Goal: Transaction & Acquisition: Purchase product/service

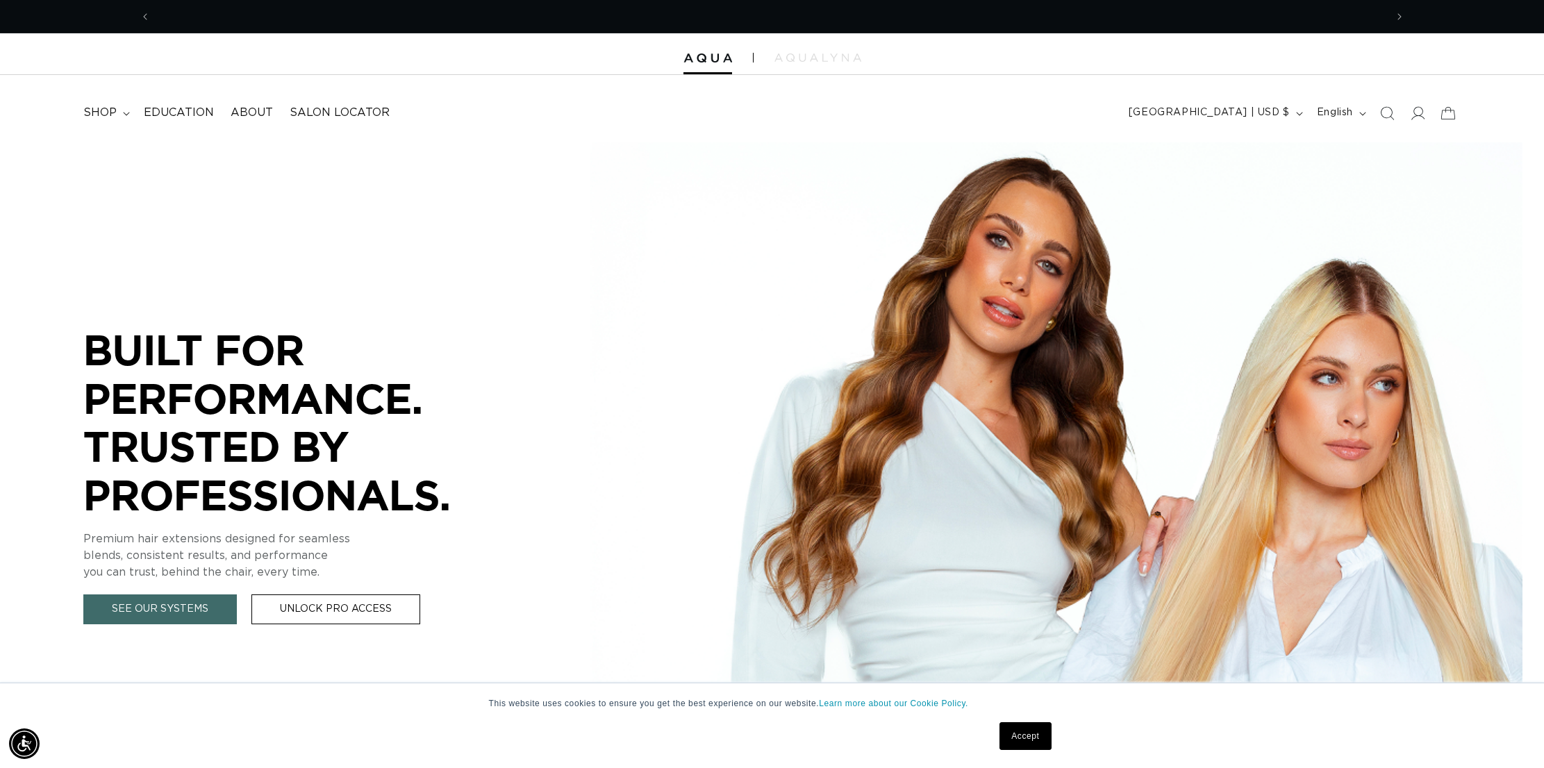
scroll to position [0, 1235]
click at [1421, 112] on icon at bounding box center [1417, 113] width 15 height 15
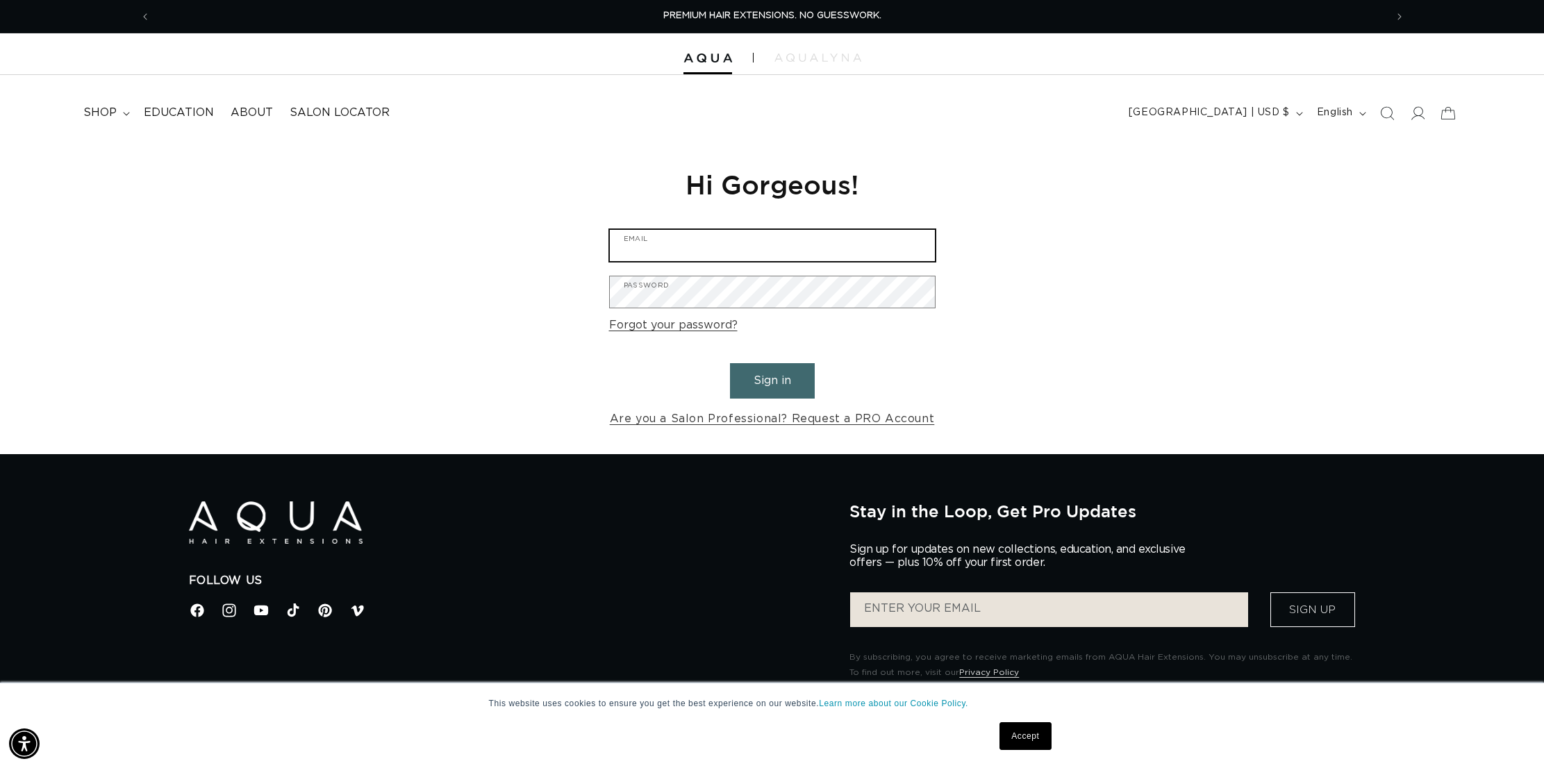
type input "[EMAIL_ADDRESS][DOMAIN_NAME]"
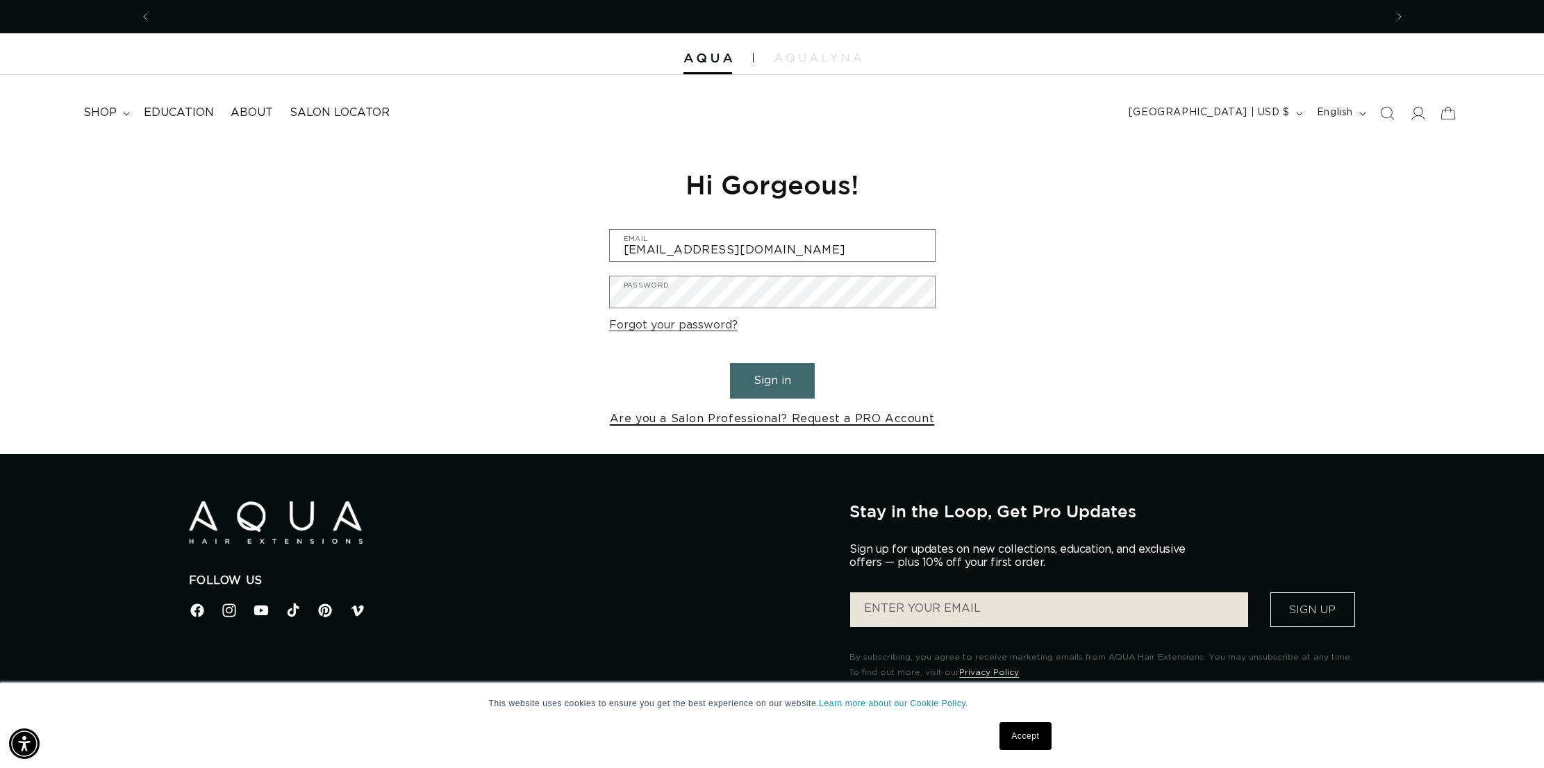
scroll to position [0, 2471]
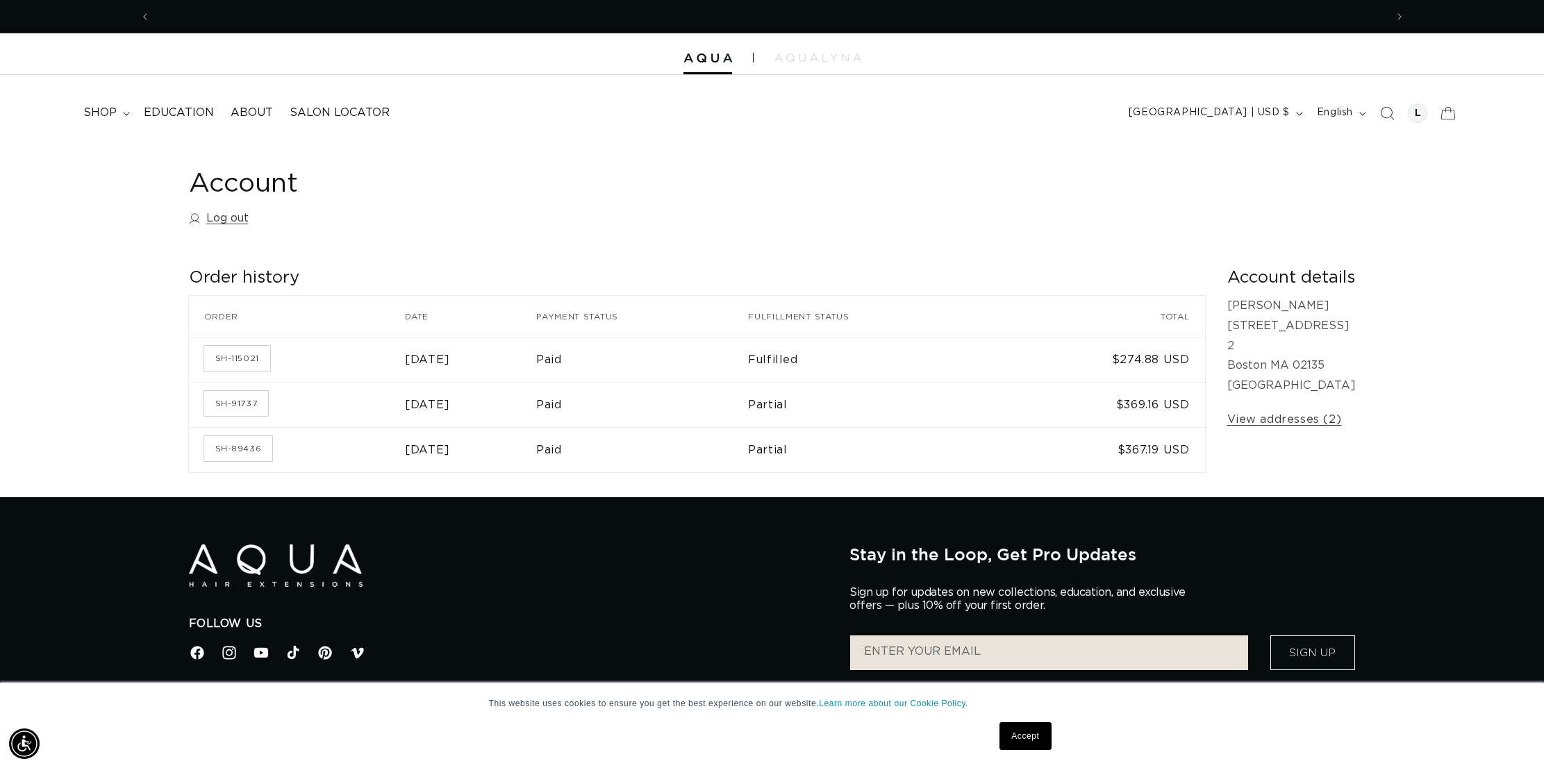
scroll to position [0, 2471]
click at [93, 108] on span "shop" at bounding box center [99, 113] width 33 height 15
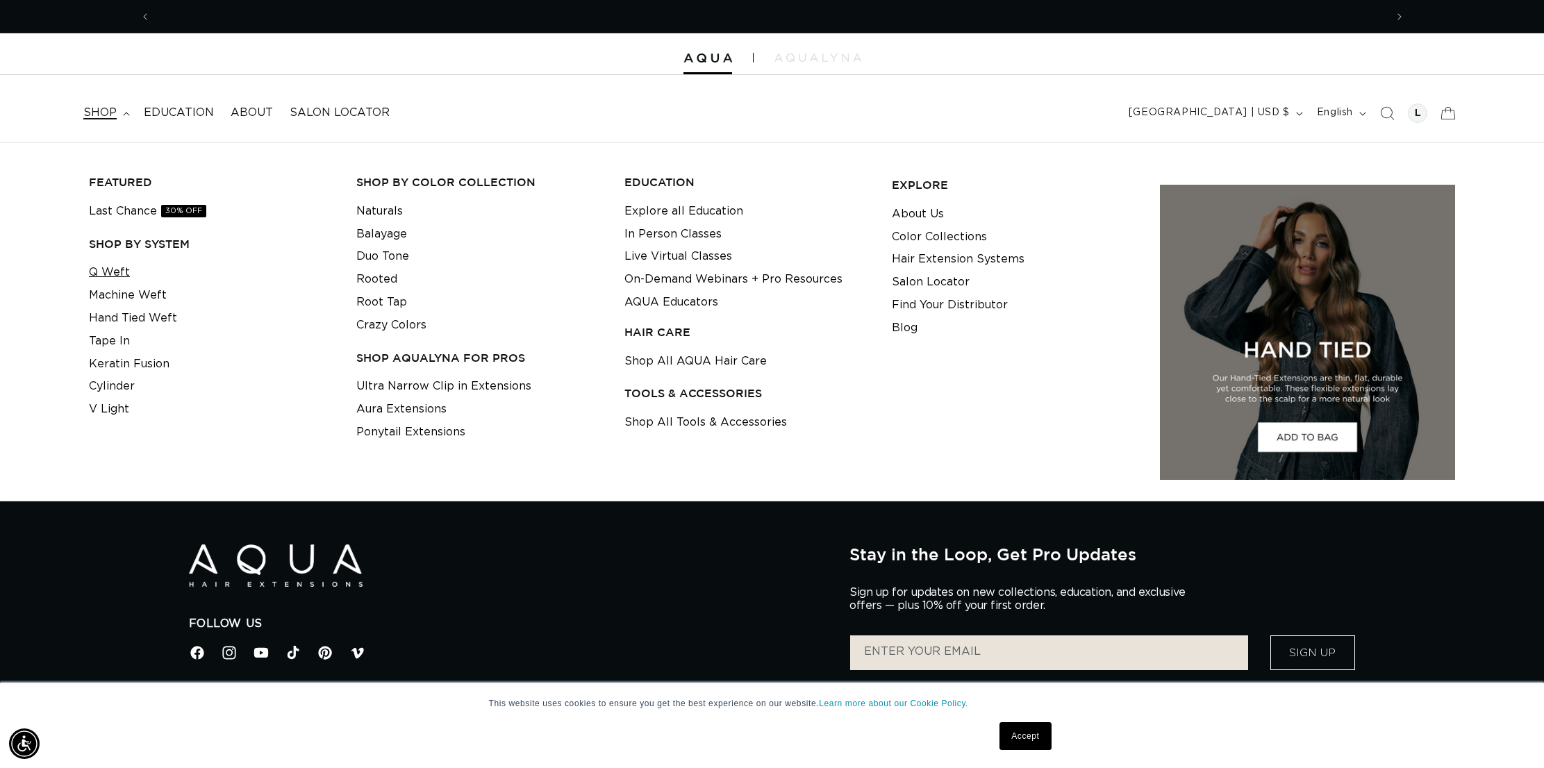
scroll to position [0, 0]
click at [661, 360] on link "Shop All AQUA Hair Care" at bounding box center [696, 361] width 142 height 23
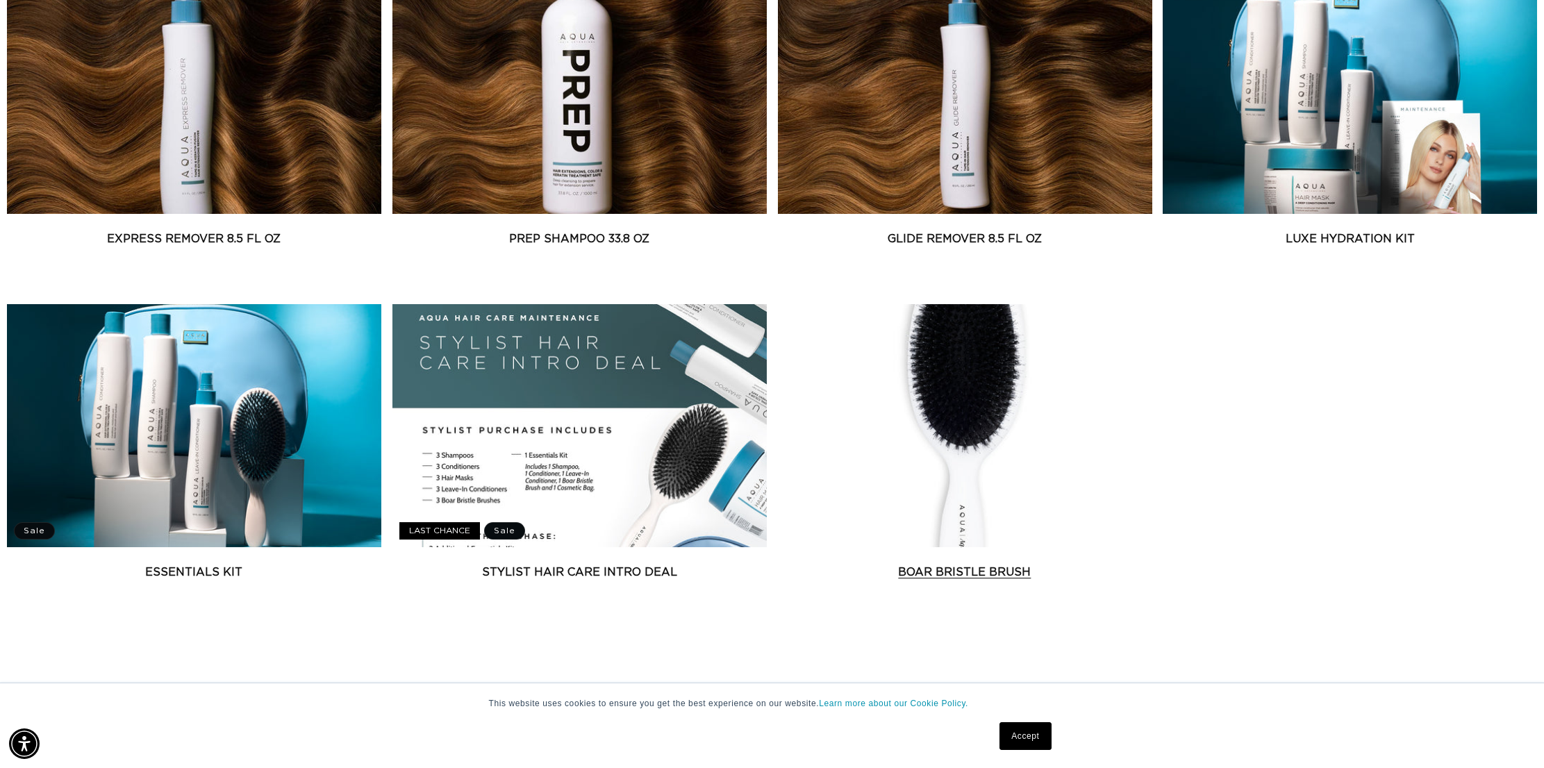
scroll to position [987, 1]
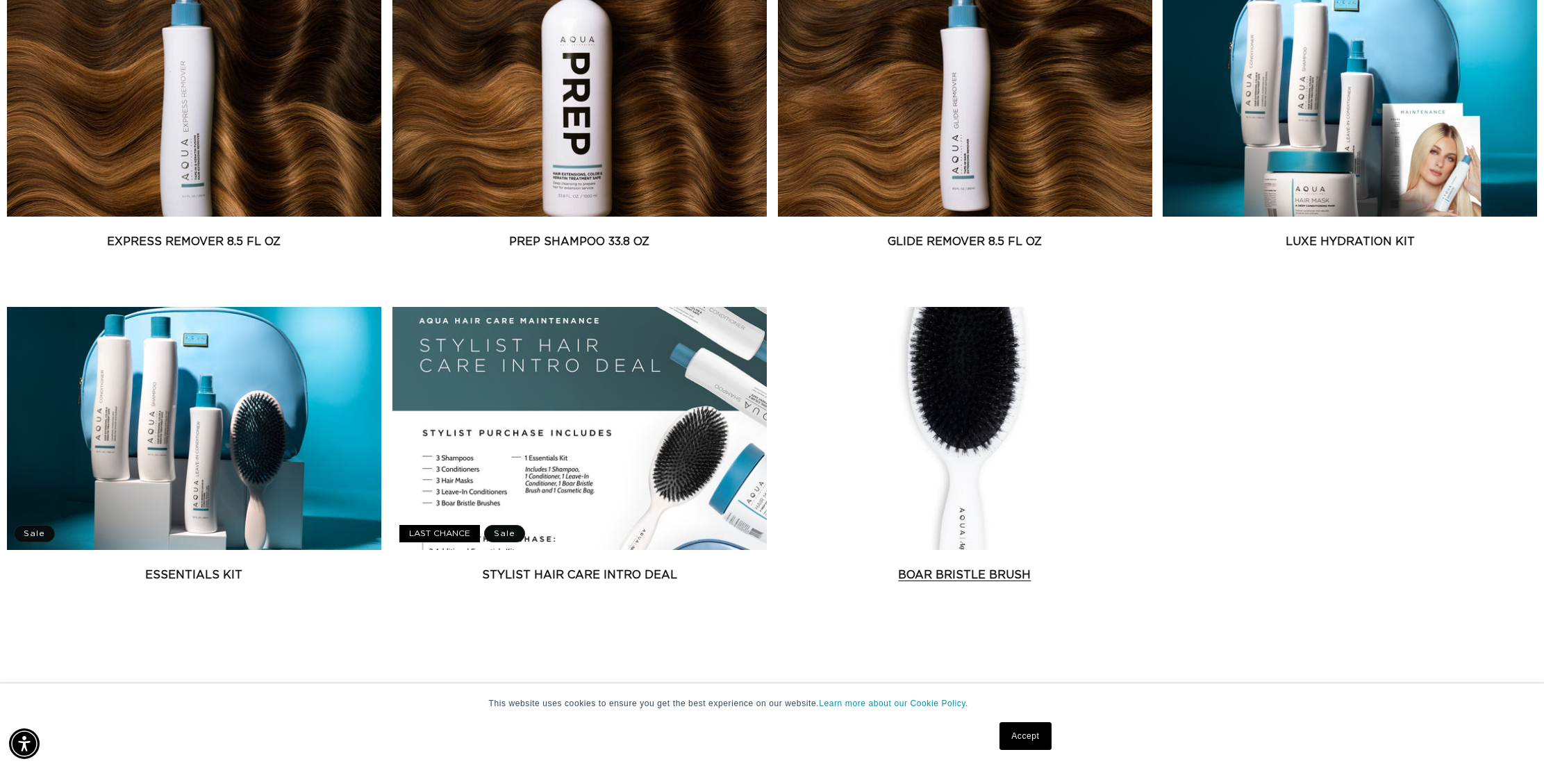
click at [948, 567] on link "Boar Bristle Brush" at bounding box center [965, 575] width 374 height 17
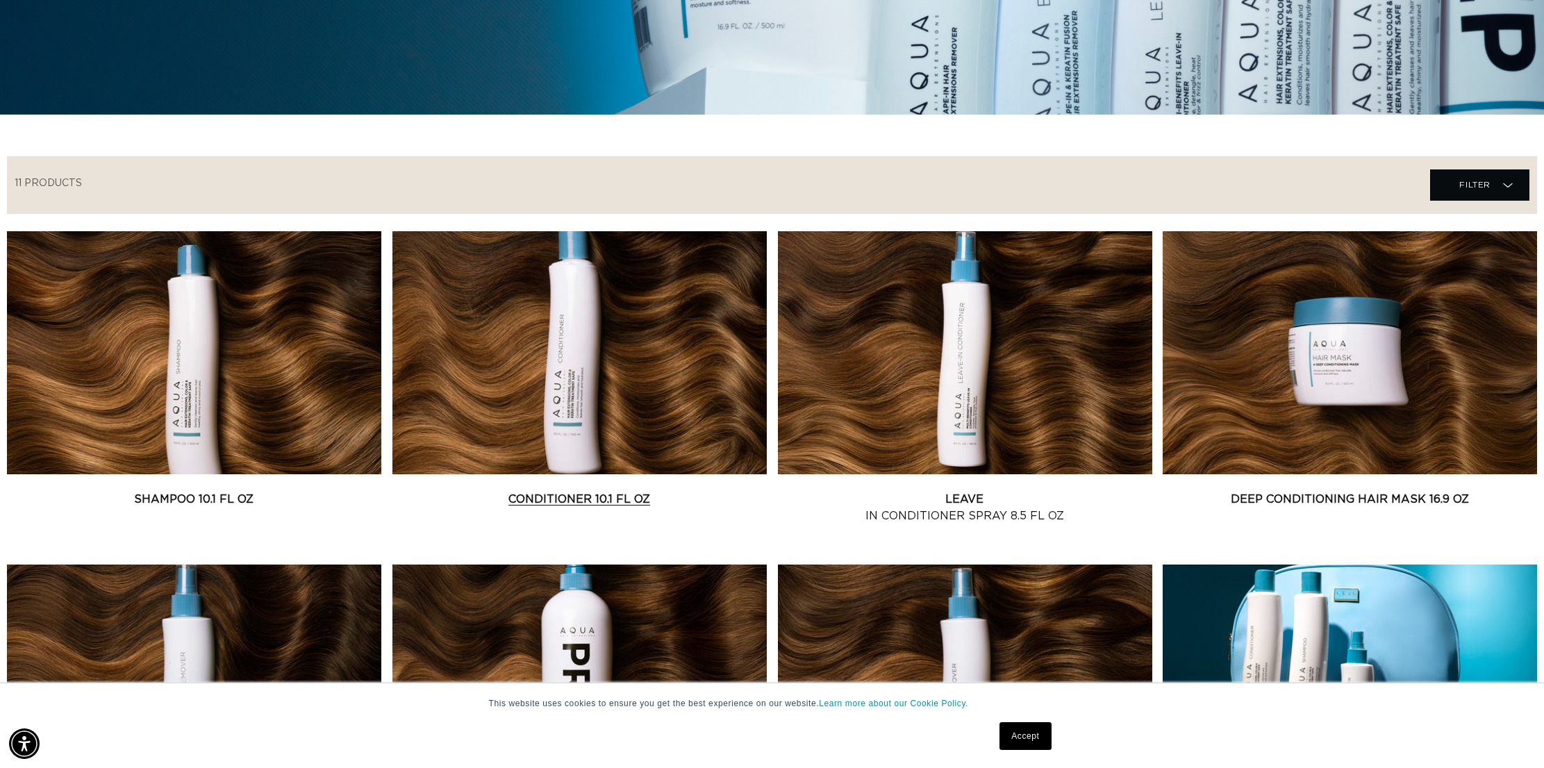
scroll to position [0, 1235]
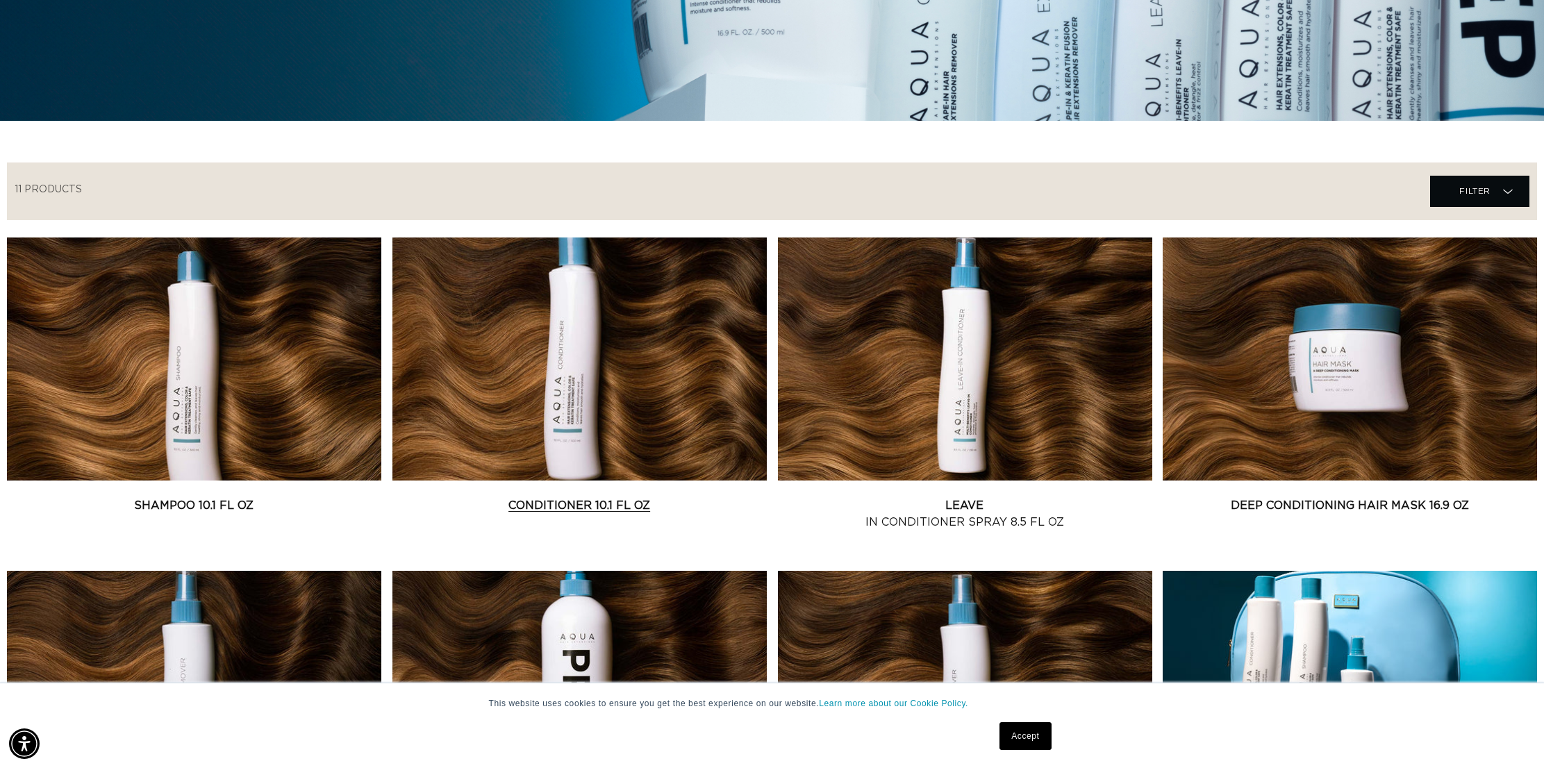
click at [650, 497] on link "Conditioner 10.1 fl oz" at bounding box center [580, 505] width 374 height 17
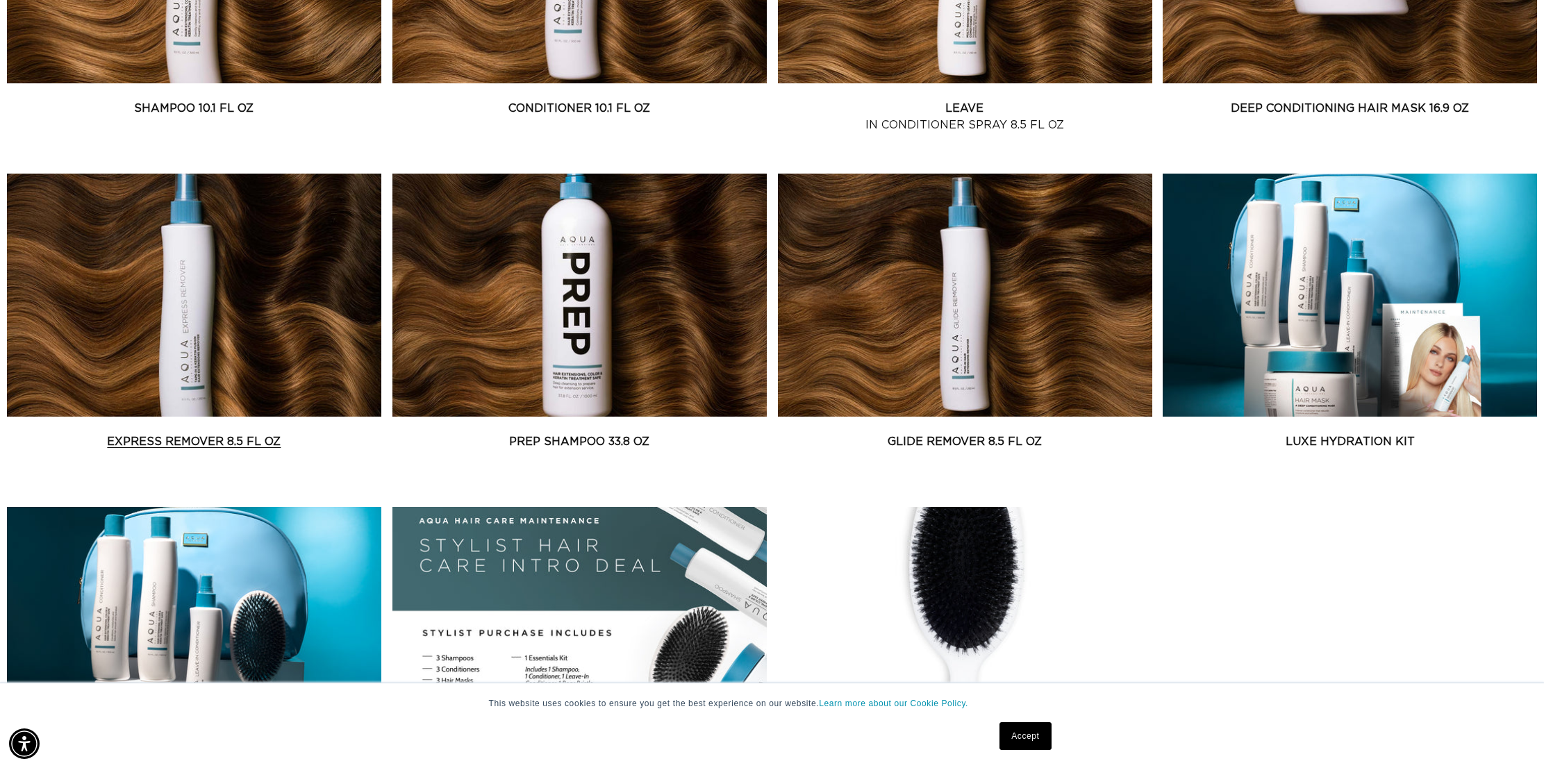
click at [256, 434] on link "Express Remover 8.5 fl oz" at bounding box center [194, 442] width 374 height 17
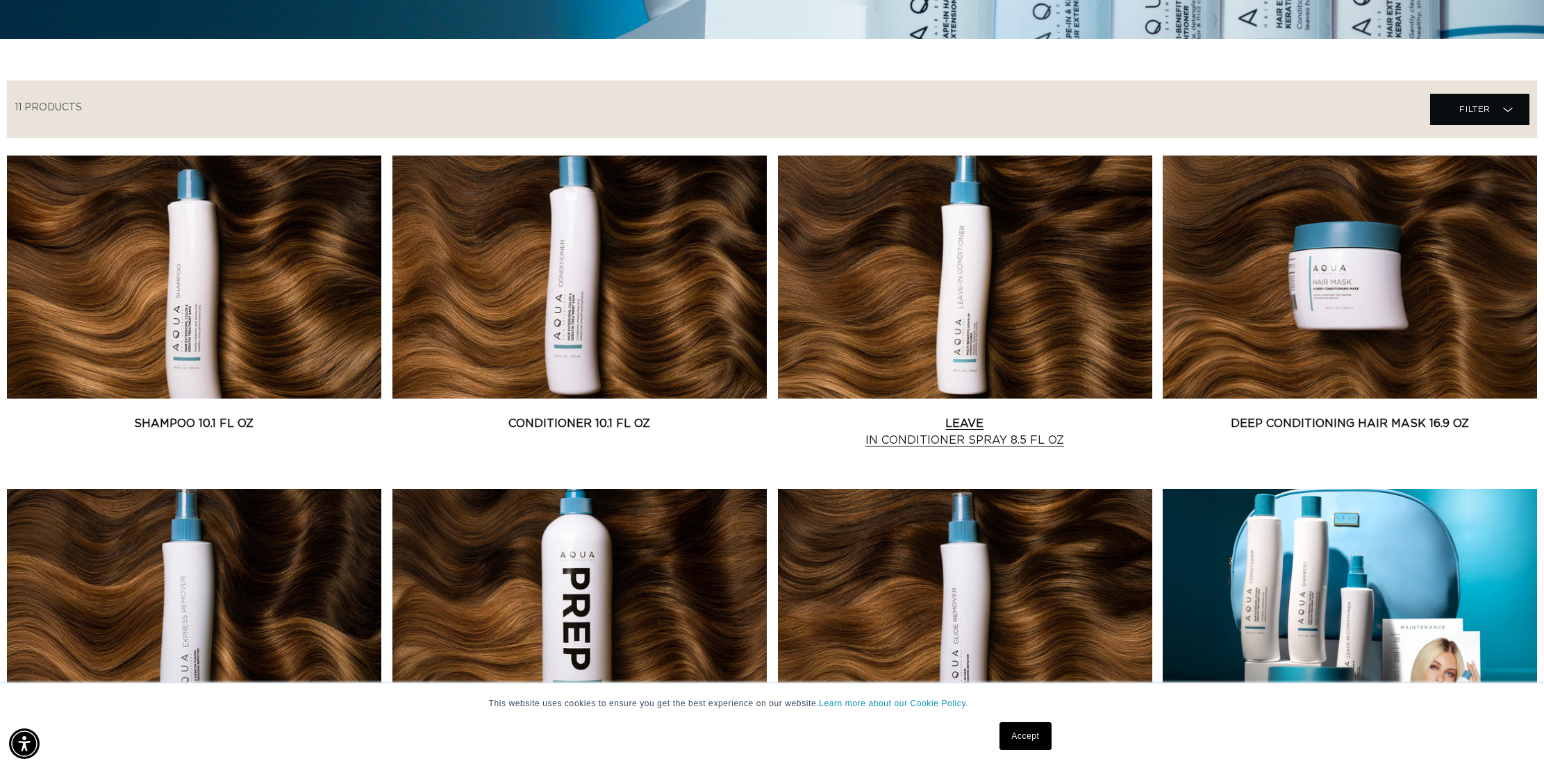
scroll to position [477, 0]
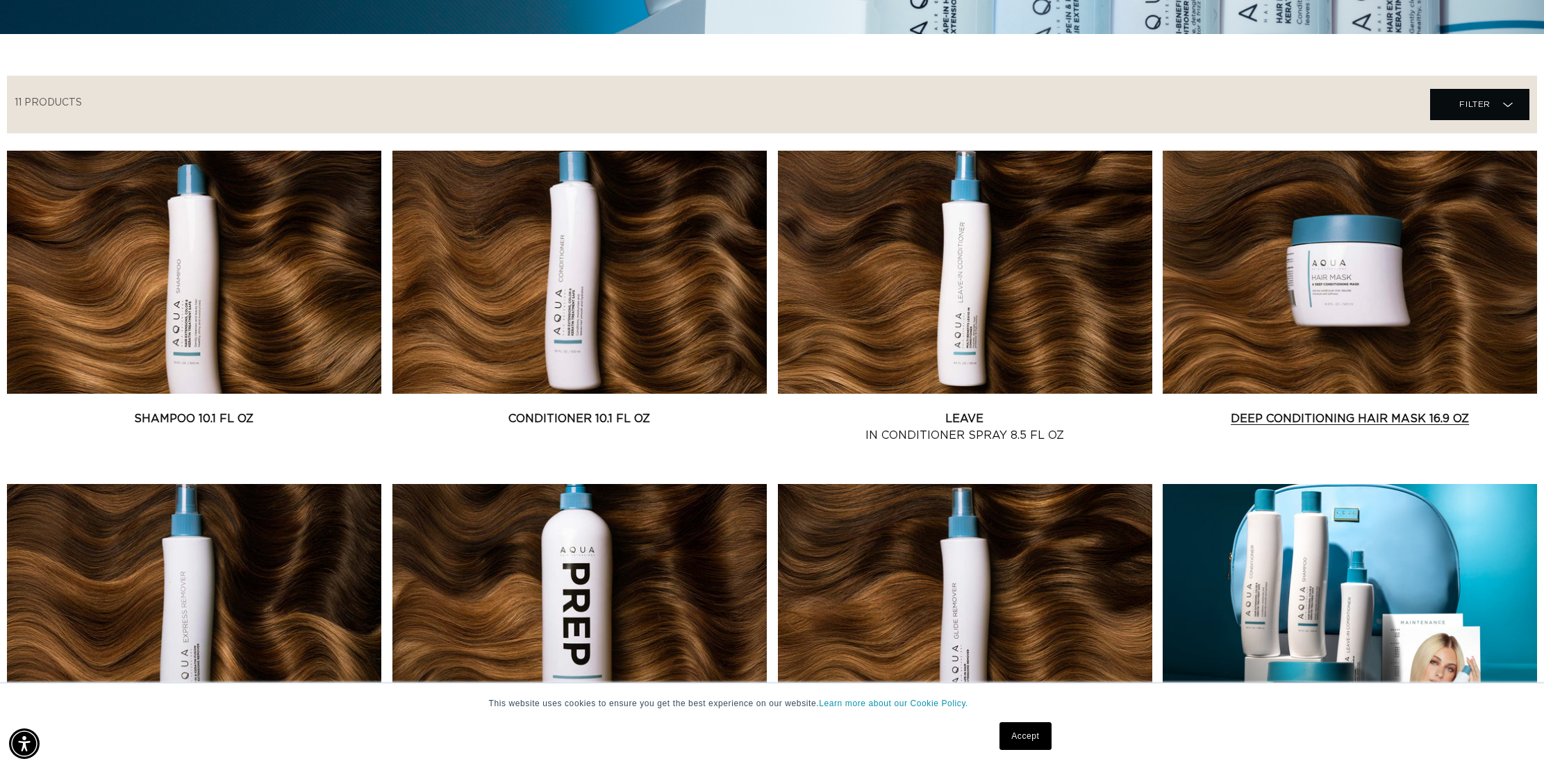
click at [1341, 411] on link "Deep Conditioning Hair Mask 16.9 oz" at bounding box center [1350, 419] width 374 height 17
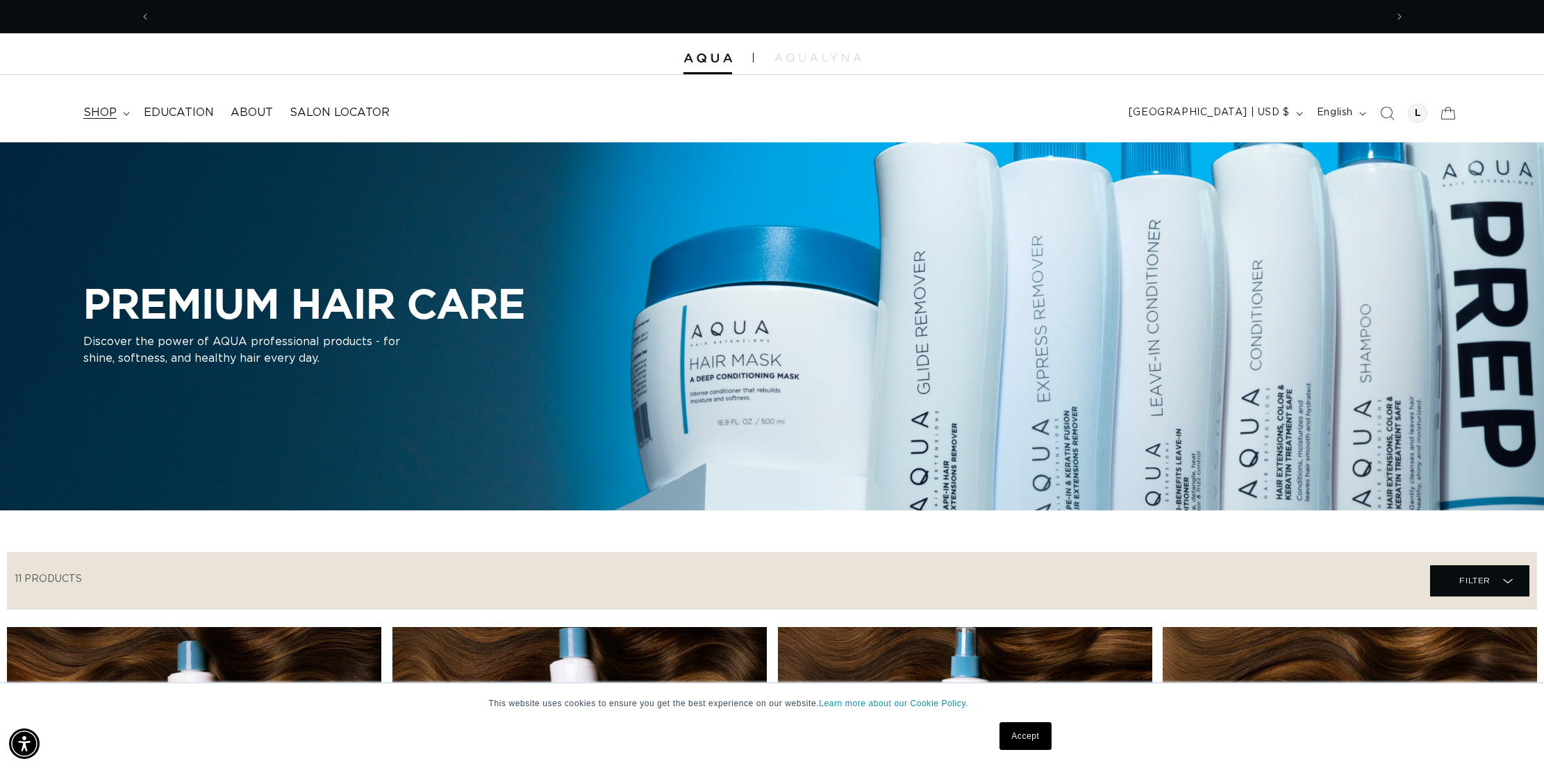
scroll to position [0, 0]
click at [113, 111] on span "shop" at bounding box center [99, 113] width 33 height 15
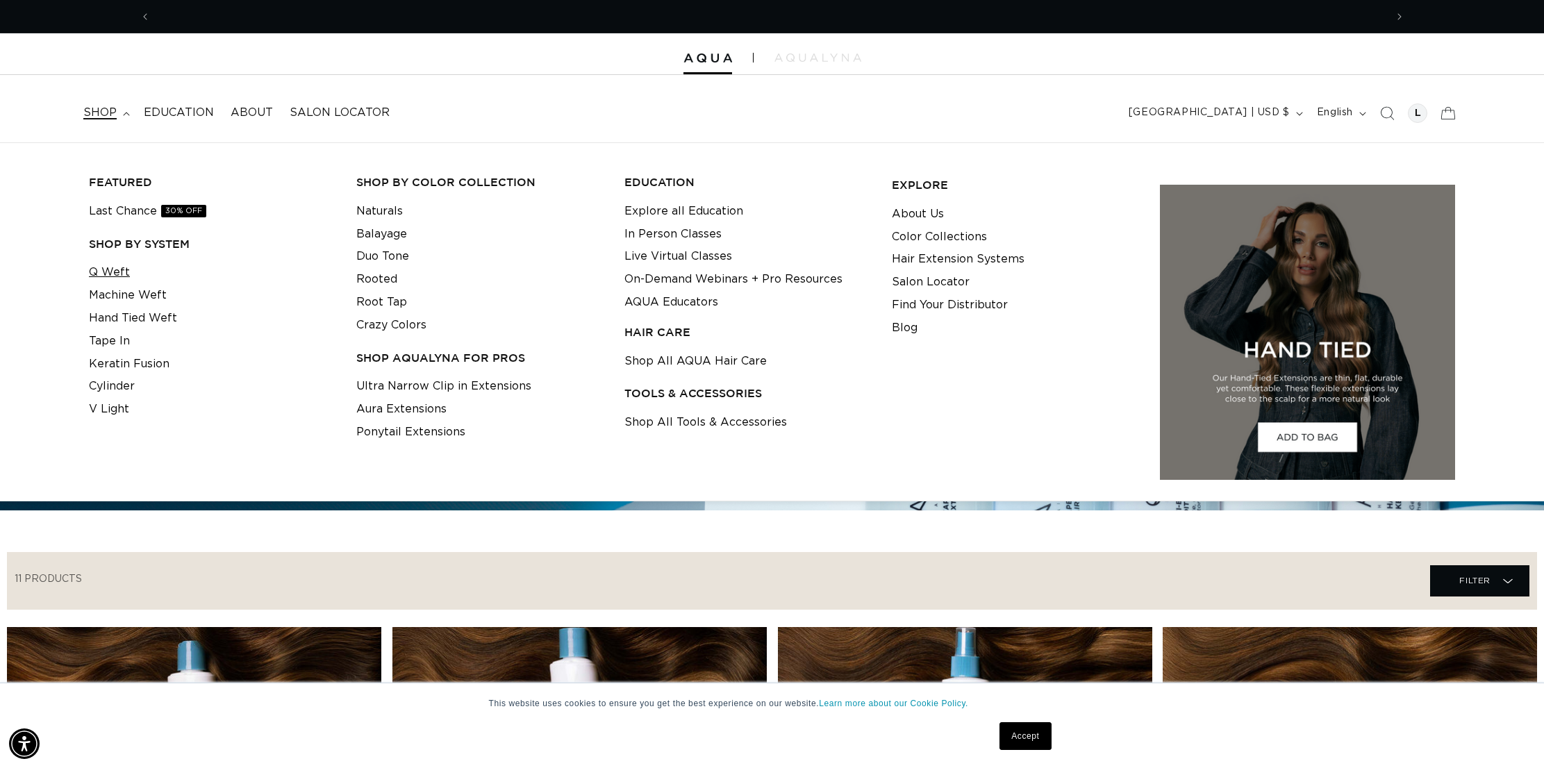
scroll to position [0, 2471]
click at [118, 268] on link "Q Weft" at bounding box center [109, 272] width 41 height 23
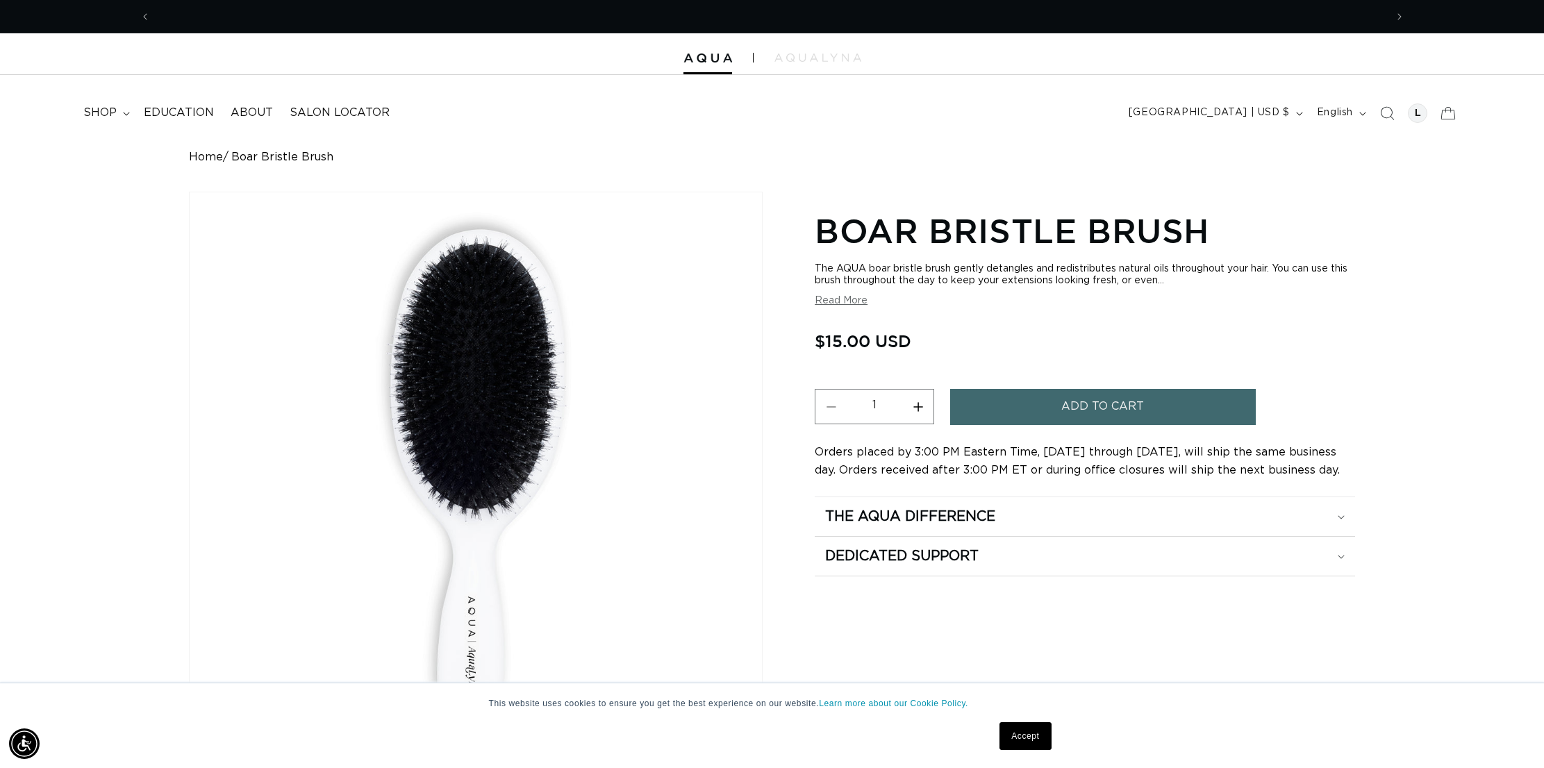
scroll to position [0, 1235]
click at [918, 410] on button "Increase quantity for Boar Bristle Brush" at bounding box center [917, 406] width 31 height 35
type input "3"
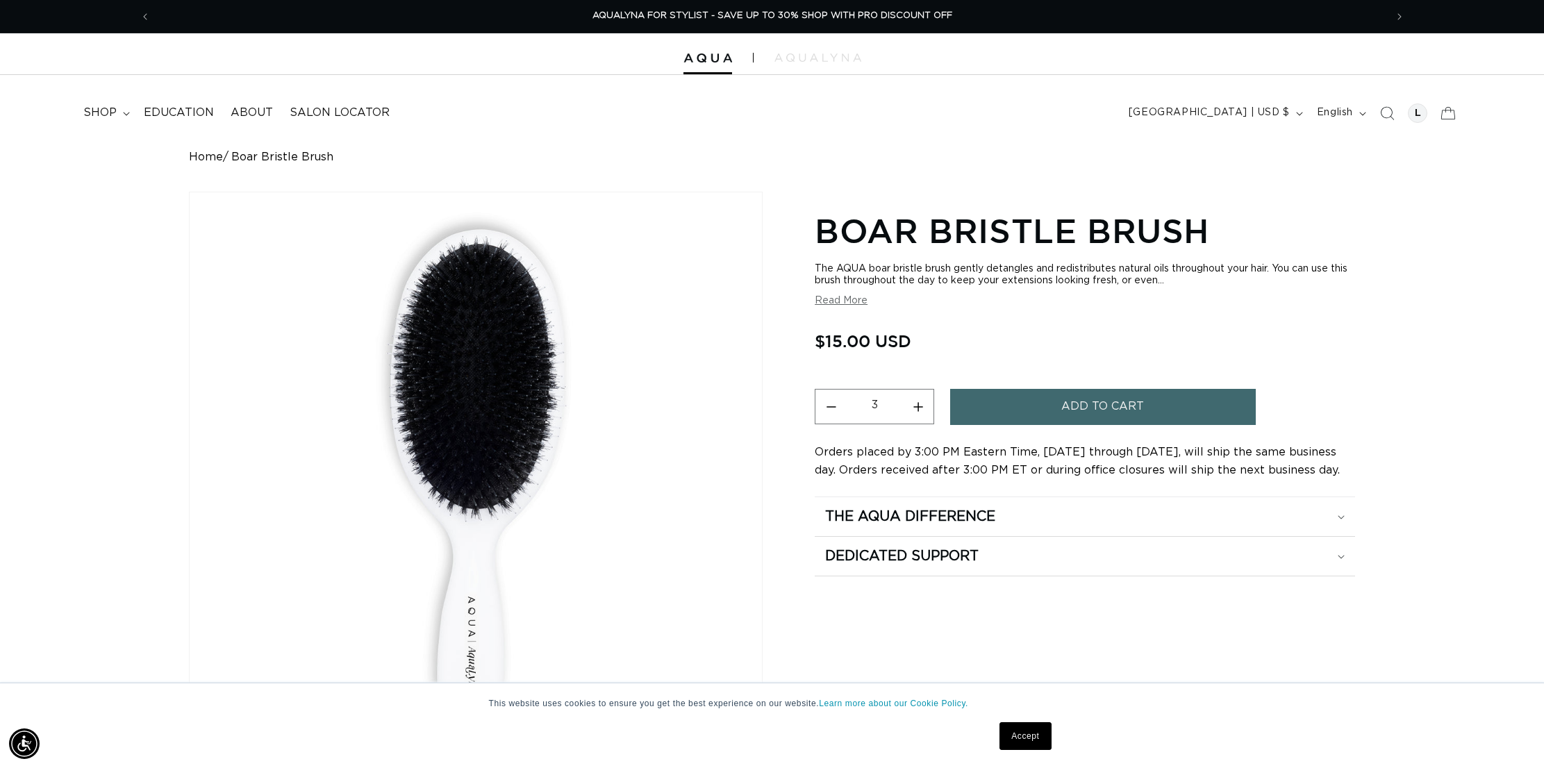
click at [988, 409] on button "Add to cart" at bounding box center [1103, 406] width 306 height 35
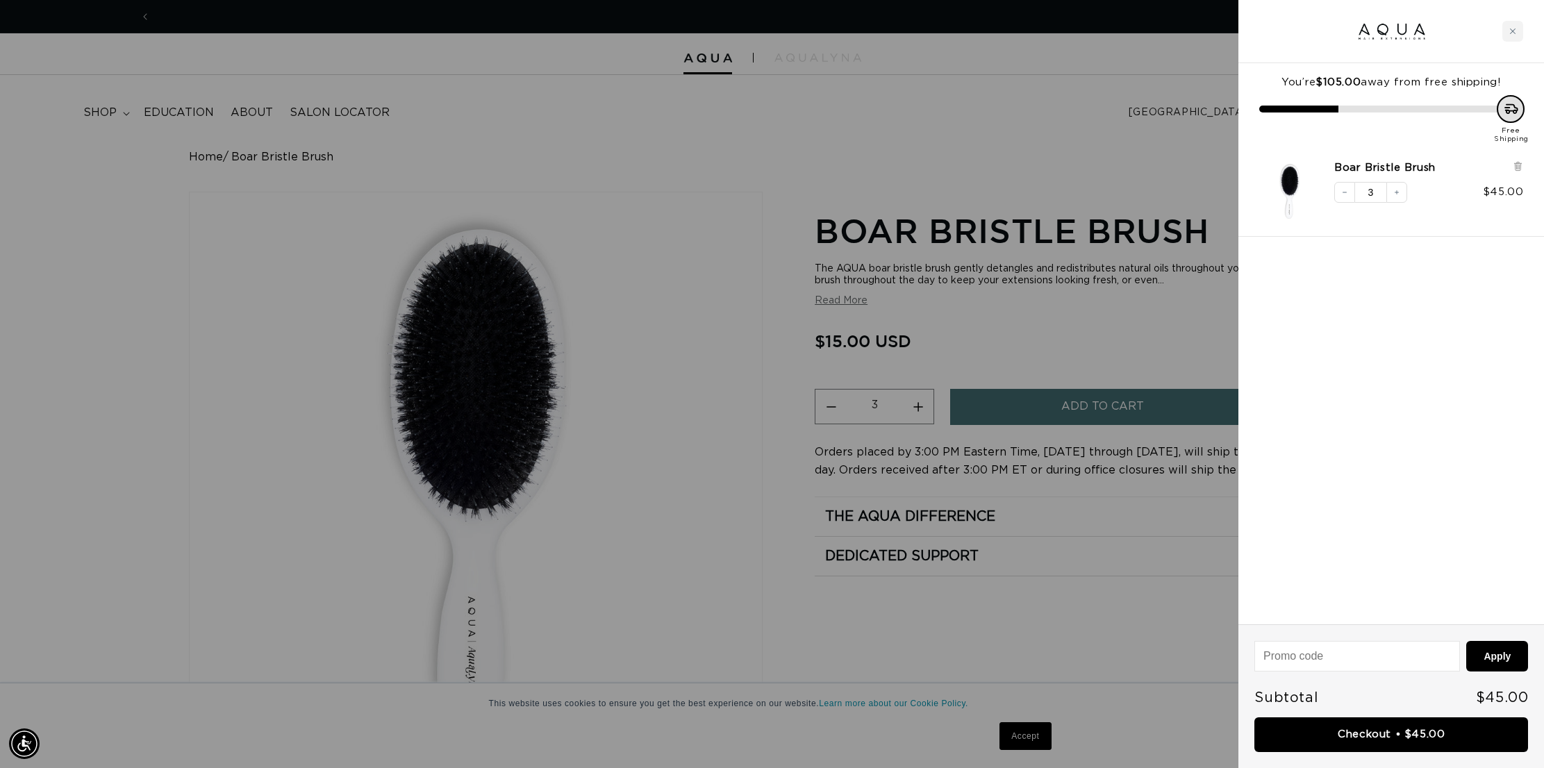
scroll to position [0, 0]
click at [254, 267] on div at bounding box center [772, 384] width 1544 height 768
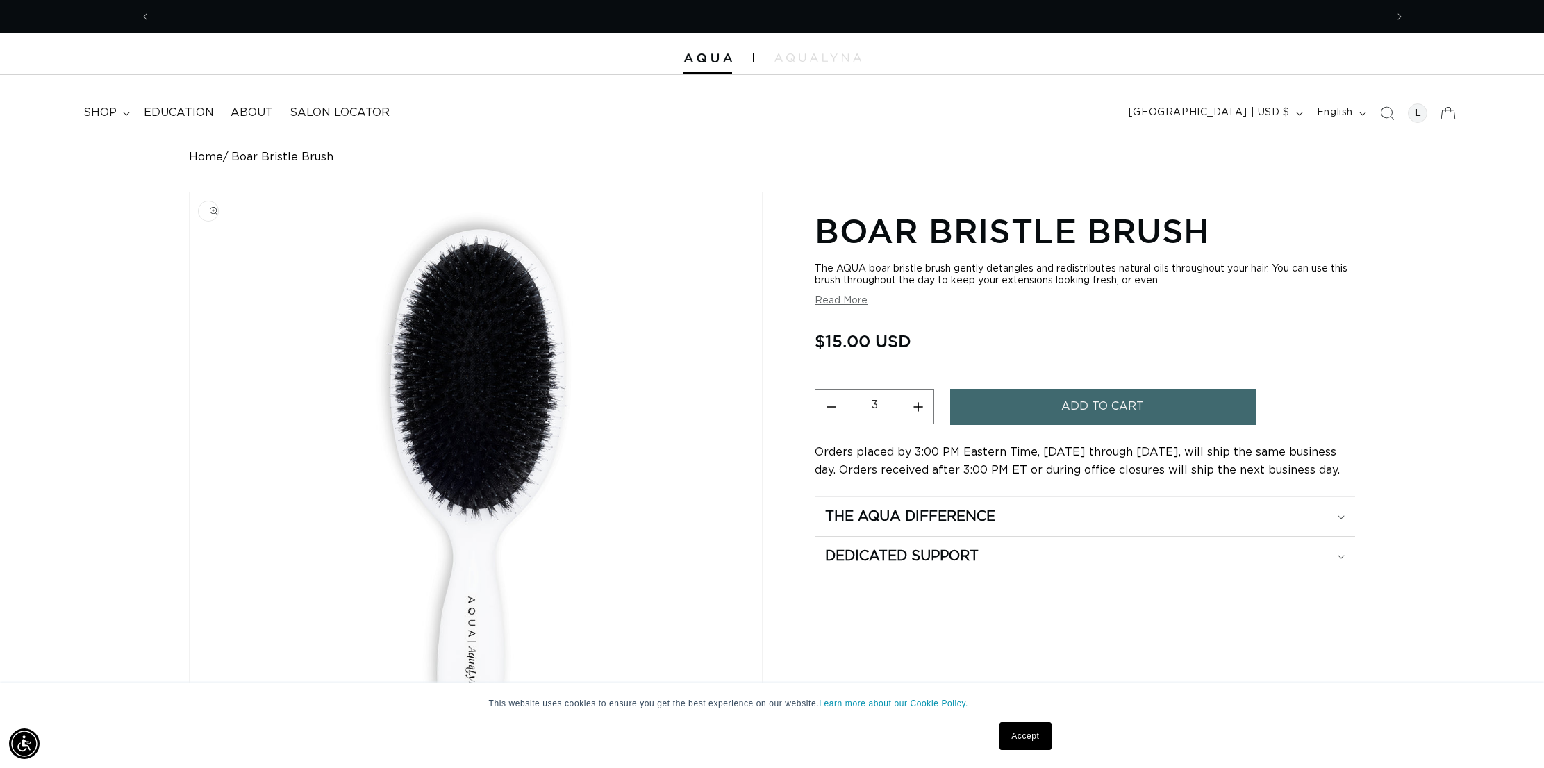
scroll to position [0, 1235]
click at [149, 18] on span "Previous announcement" at bounding box center [145, 17] width 14 height 14
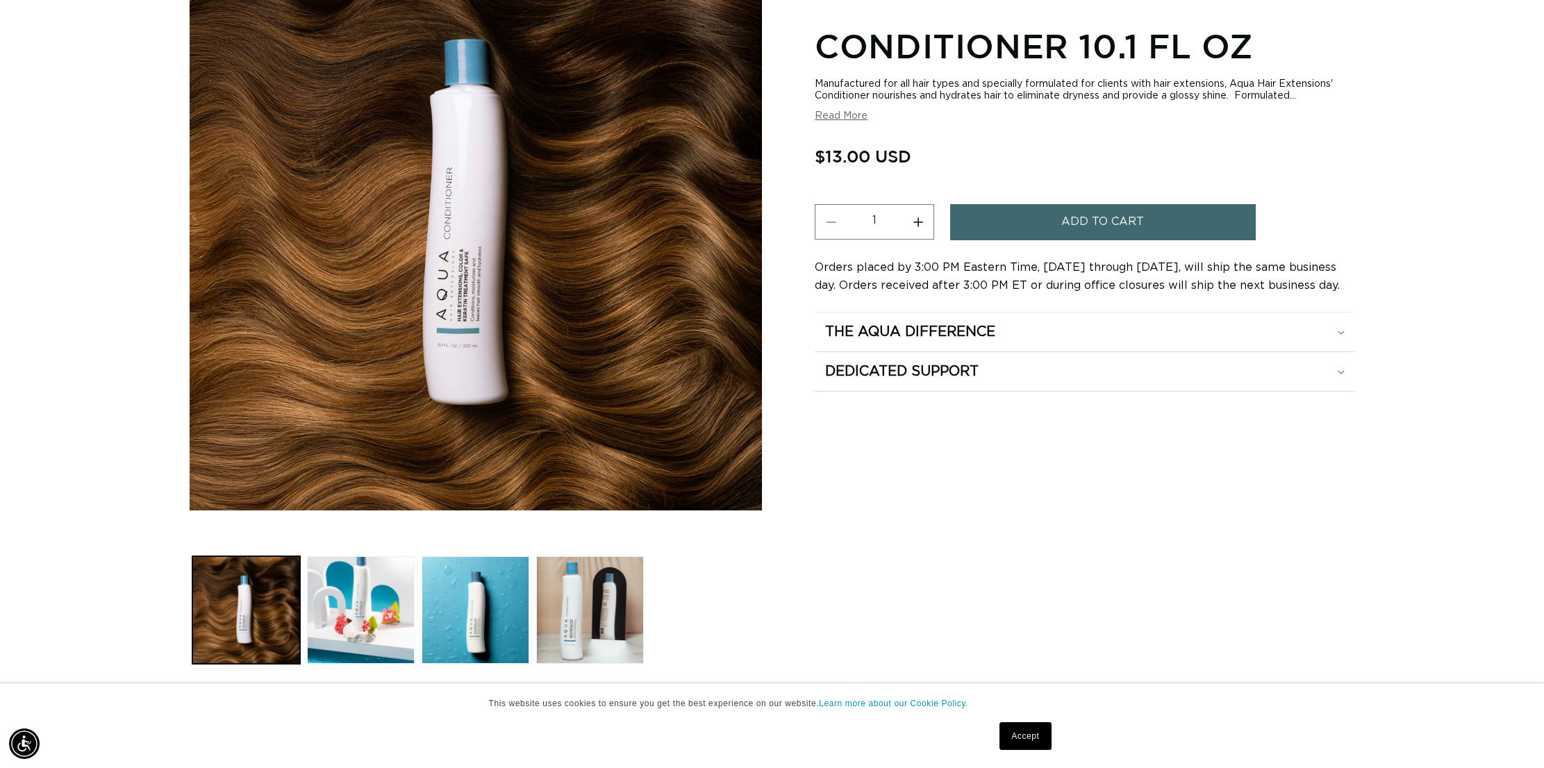
scroll to position [0, 2471]
click at [861, 340] on h2 "The Aqua Difference" at bounding box center [910, 332] width 170 height 18
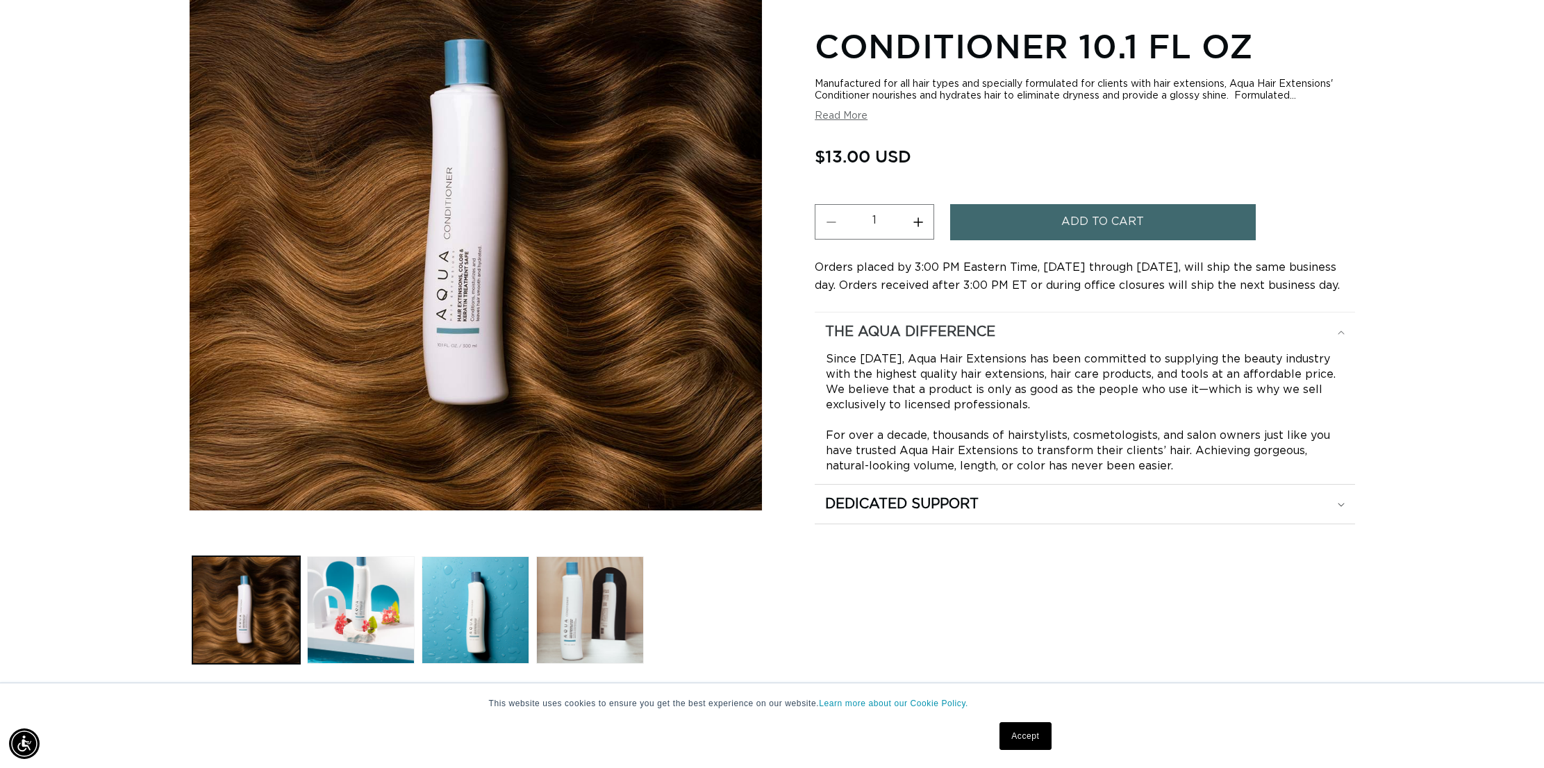
scroll to position [0, 0]
click at [888, 503] on h2 "Dedicated Support" at bounding box center [902, 504] width 154 height 18
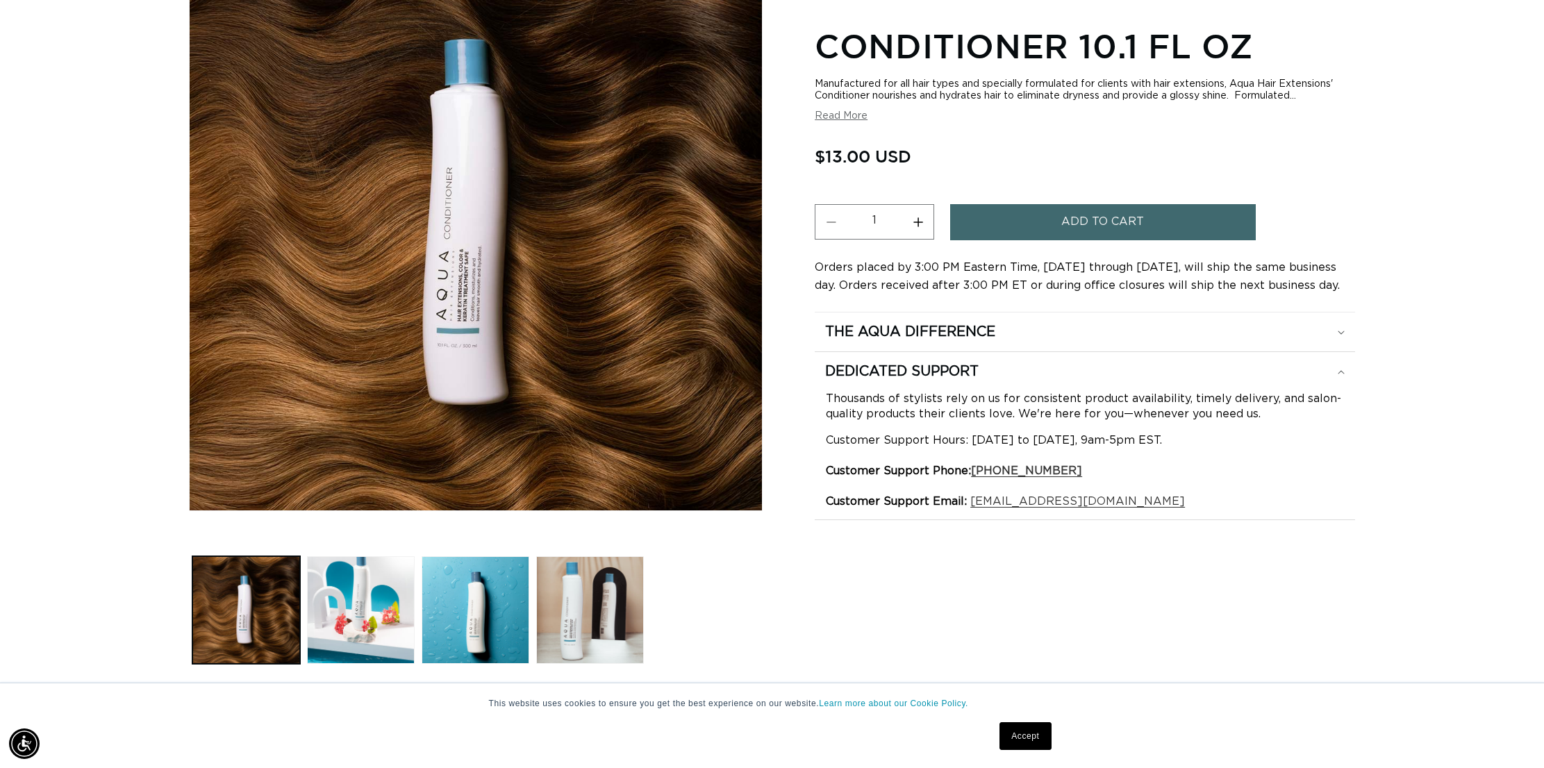
scroll to position [0, 1235]
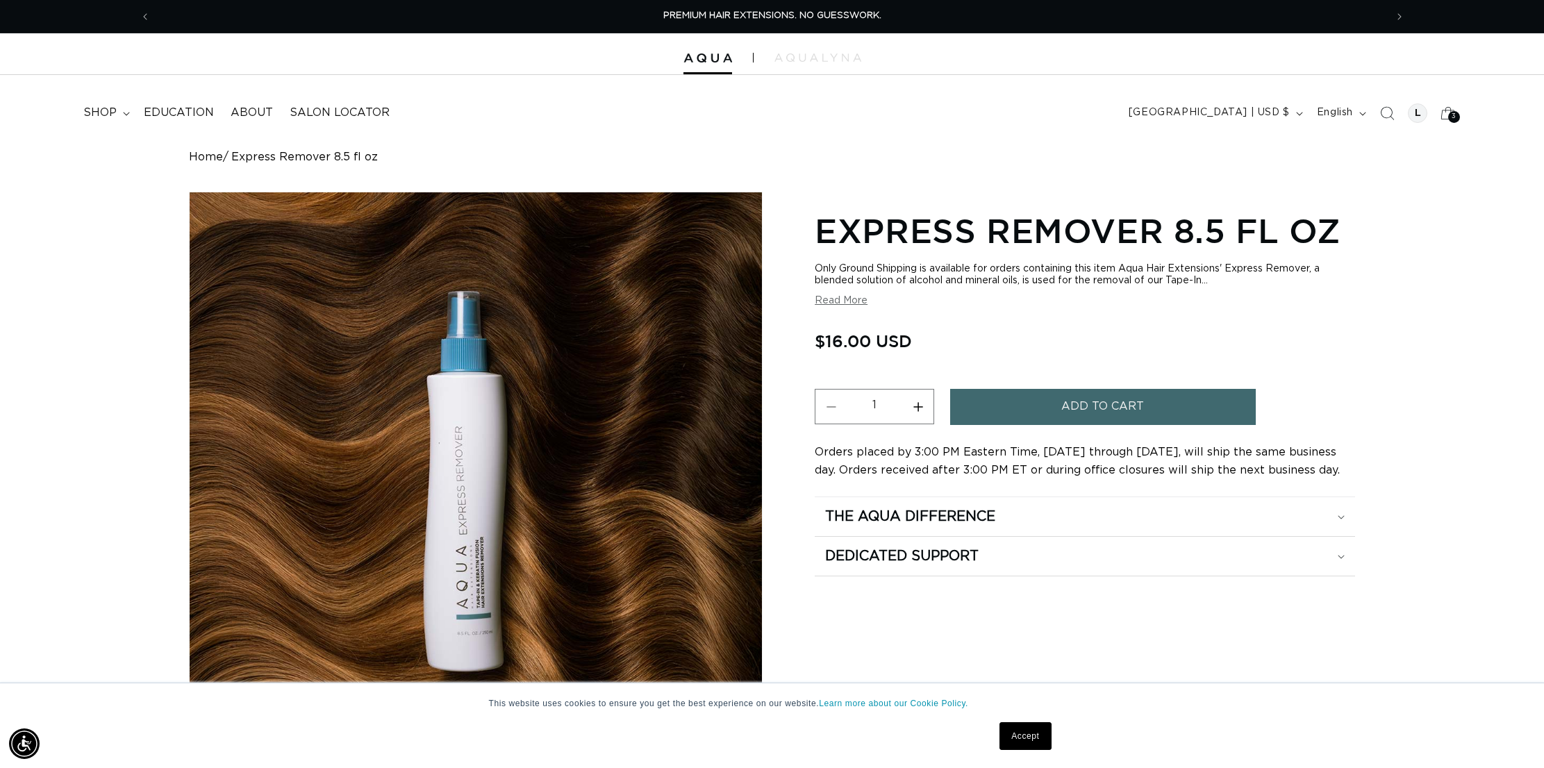
click at [1084, 406] on span "Add to cart" at bounding box center [1103, 406] width 83 height 35
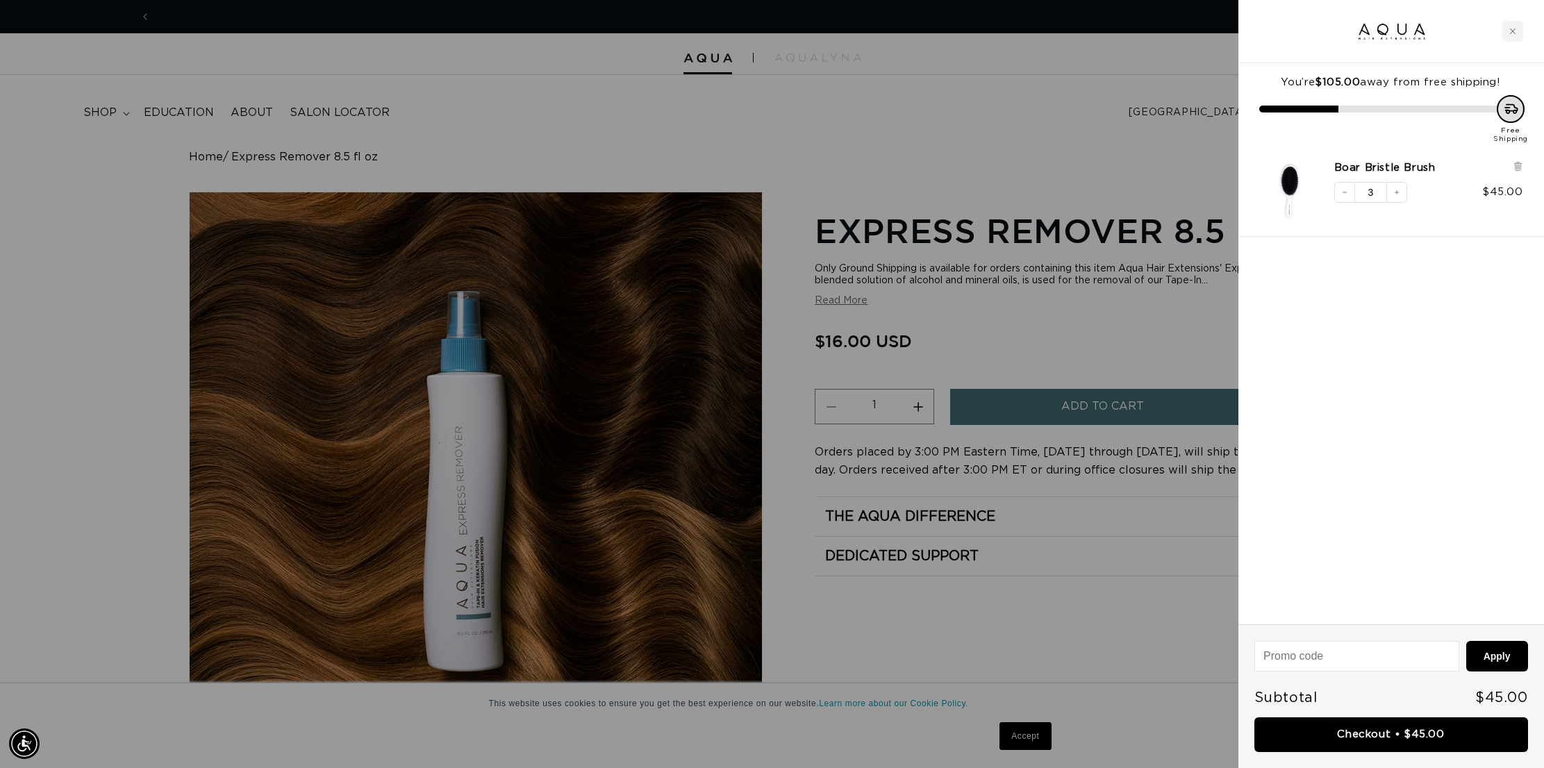
scroll to position [0, 1235]
click at [196, 61] on div at bounding box center [772, 384] width 1544 height 768
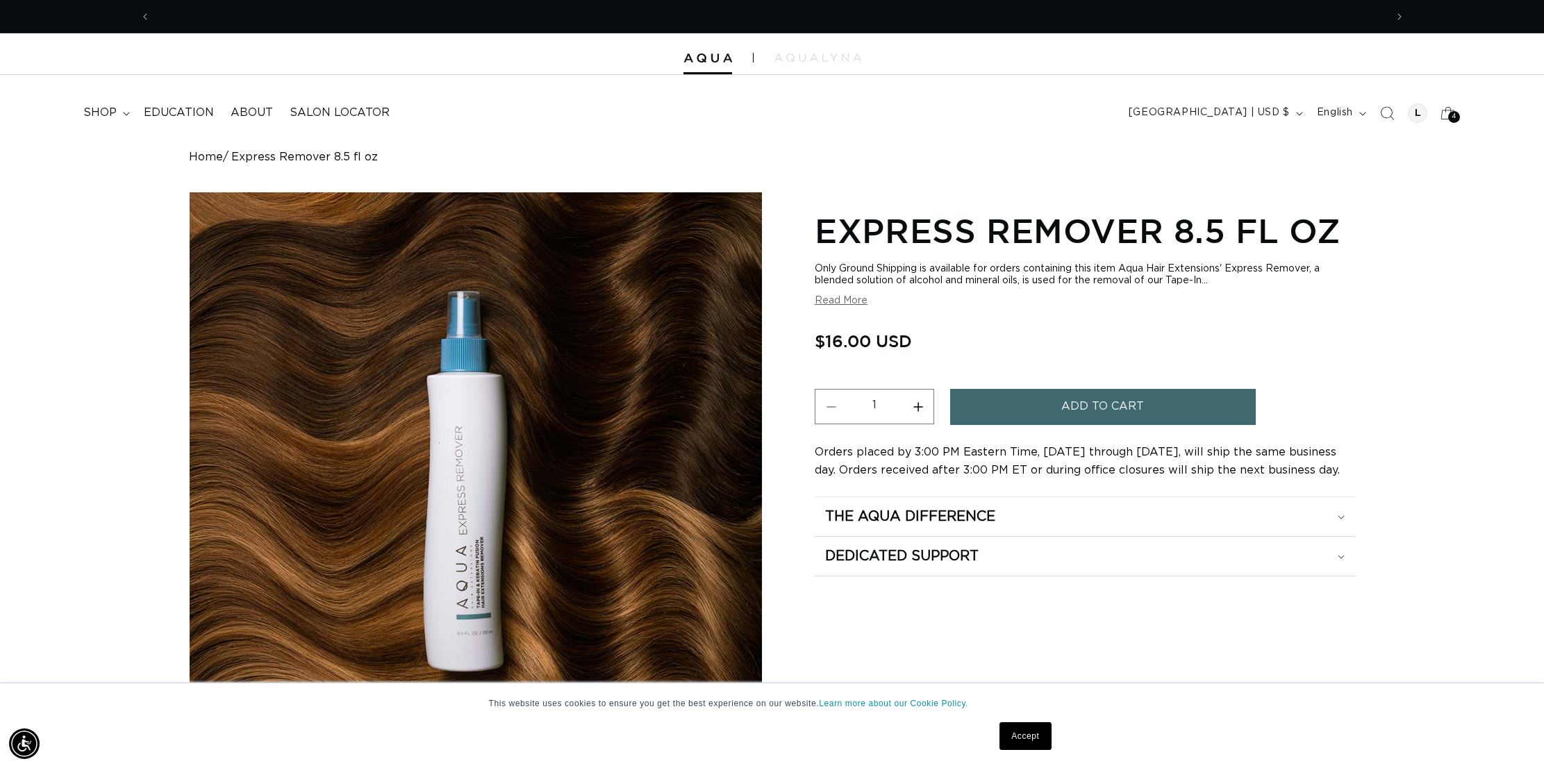
scroll to position [0, 2471]
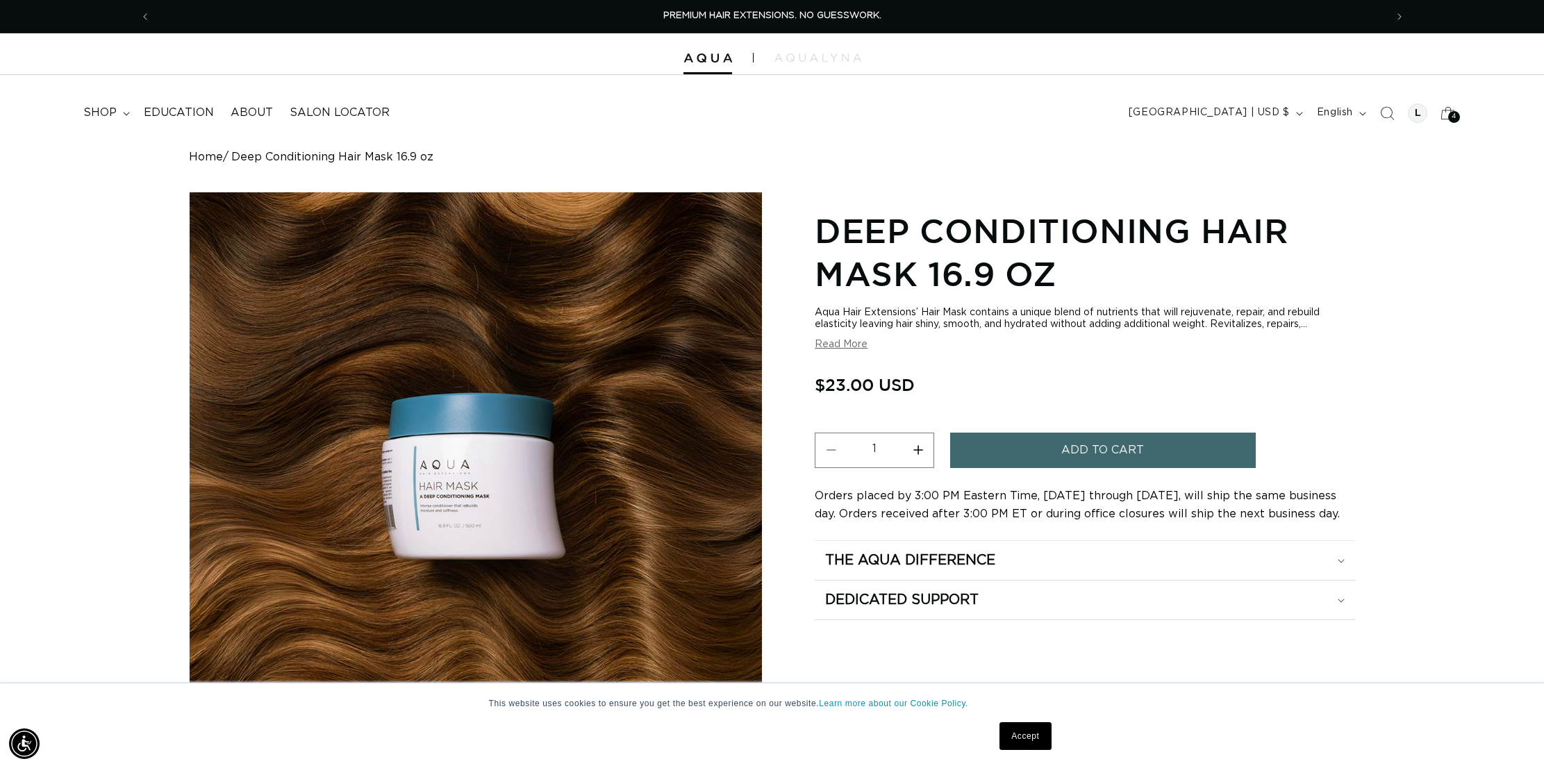
click at [1056, 459] on button "Add to cart" at bounding box center [1103, 450] width 306 height 35
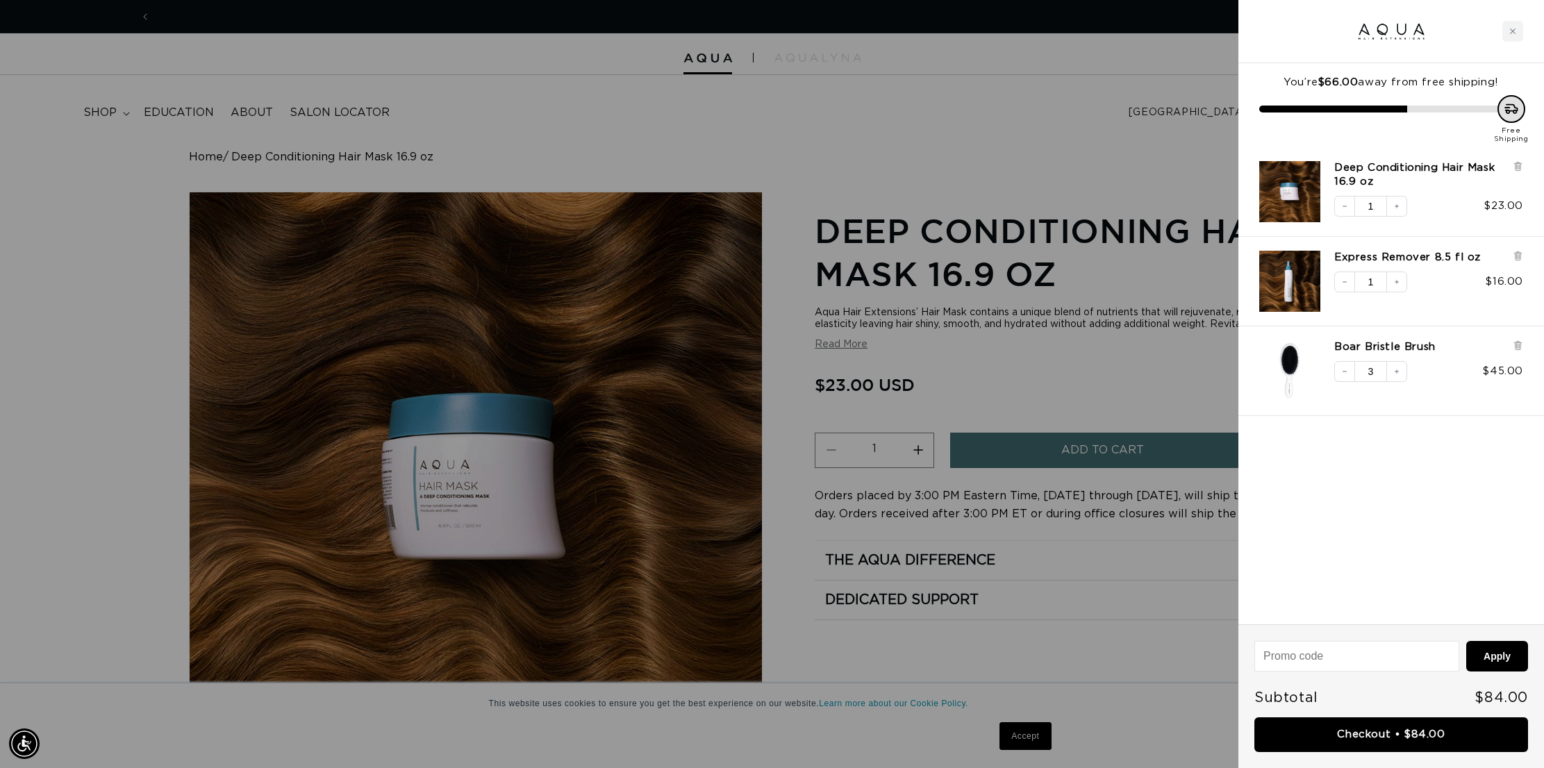
scroll to position [0, 1235]
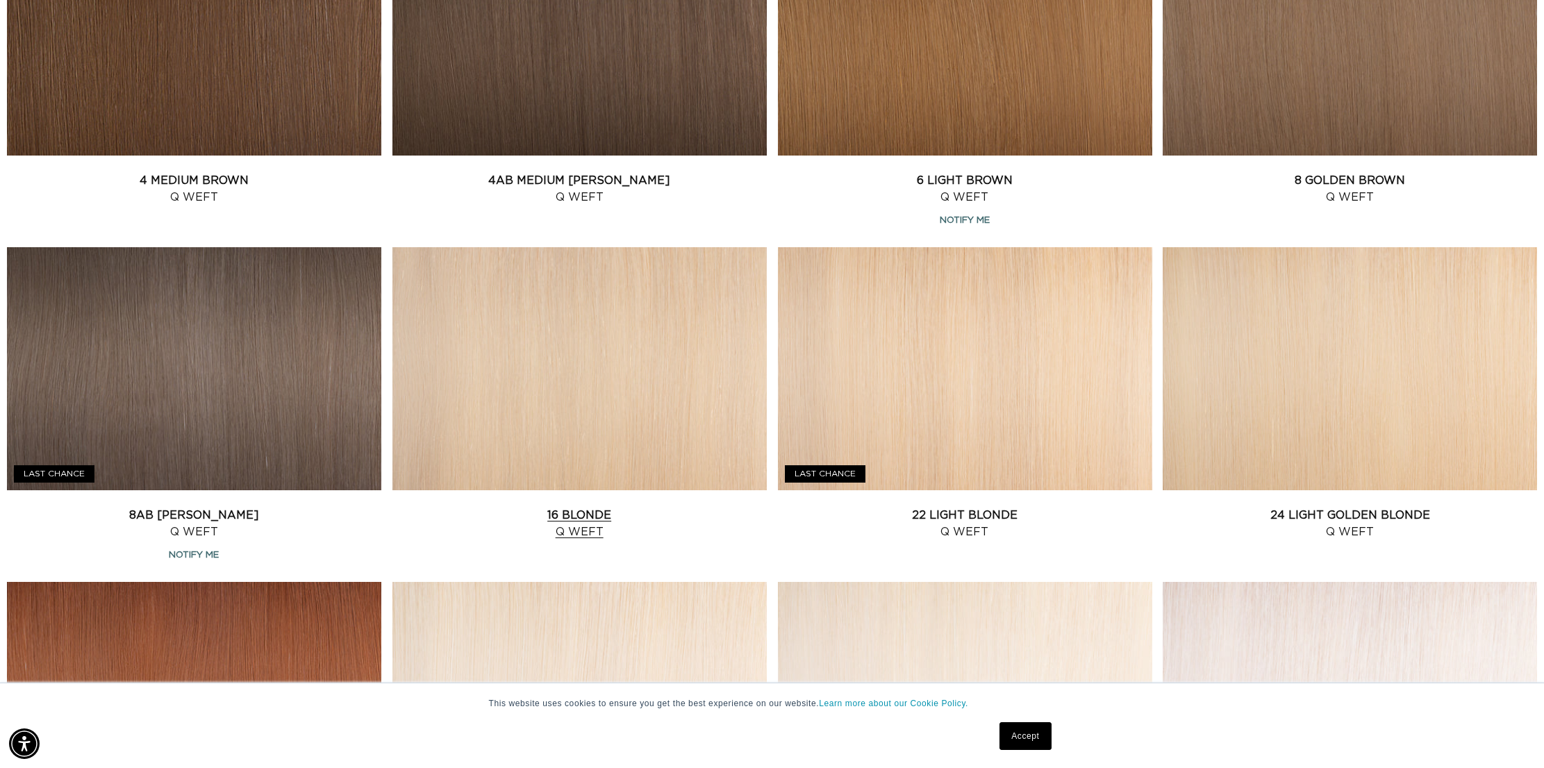
scroll to position [0, 1235]
click at [827, 507] on link "22 Light Blonde Q Weft" at bounding box center [965, 523] width 374 height 33
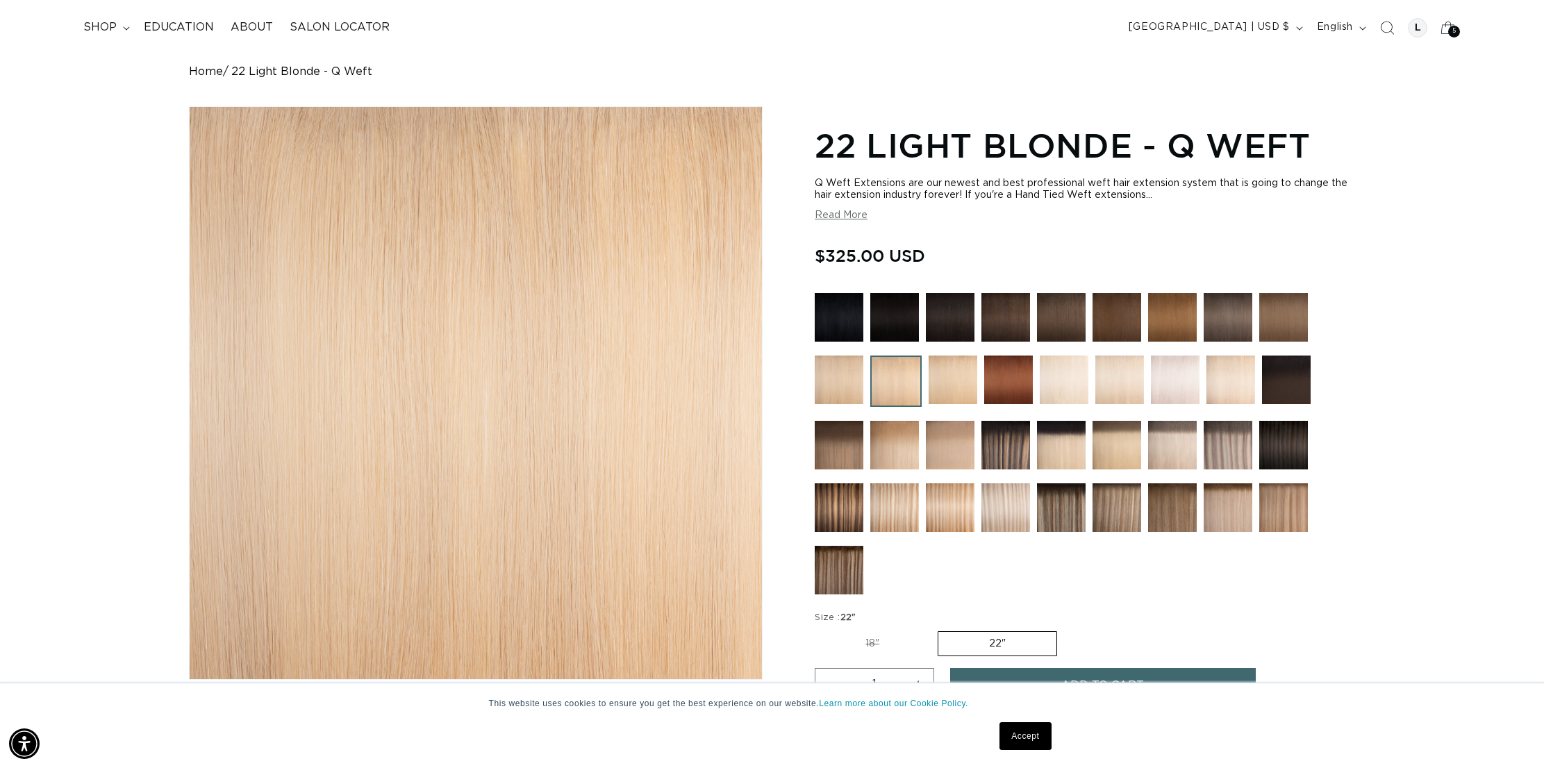
scroll to position [85, 1]
click at [930, 399] on img at bounding box center [953, 380] width 49 height 49
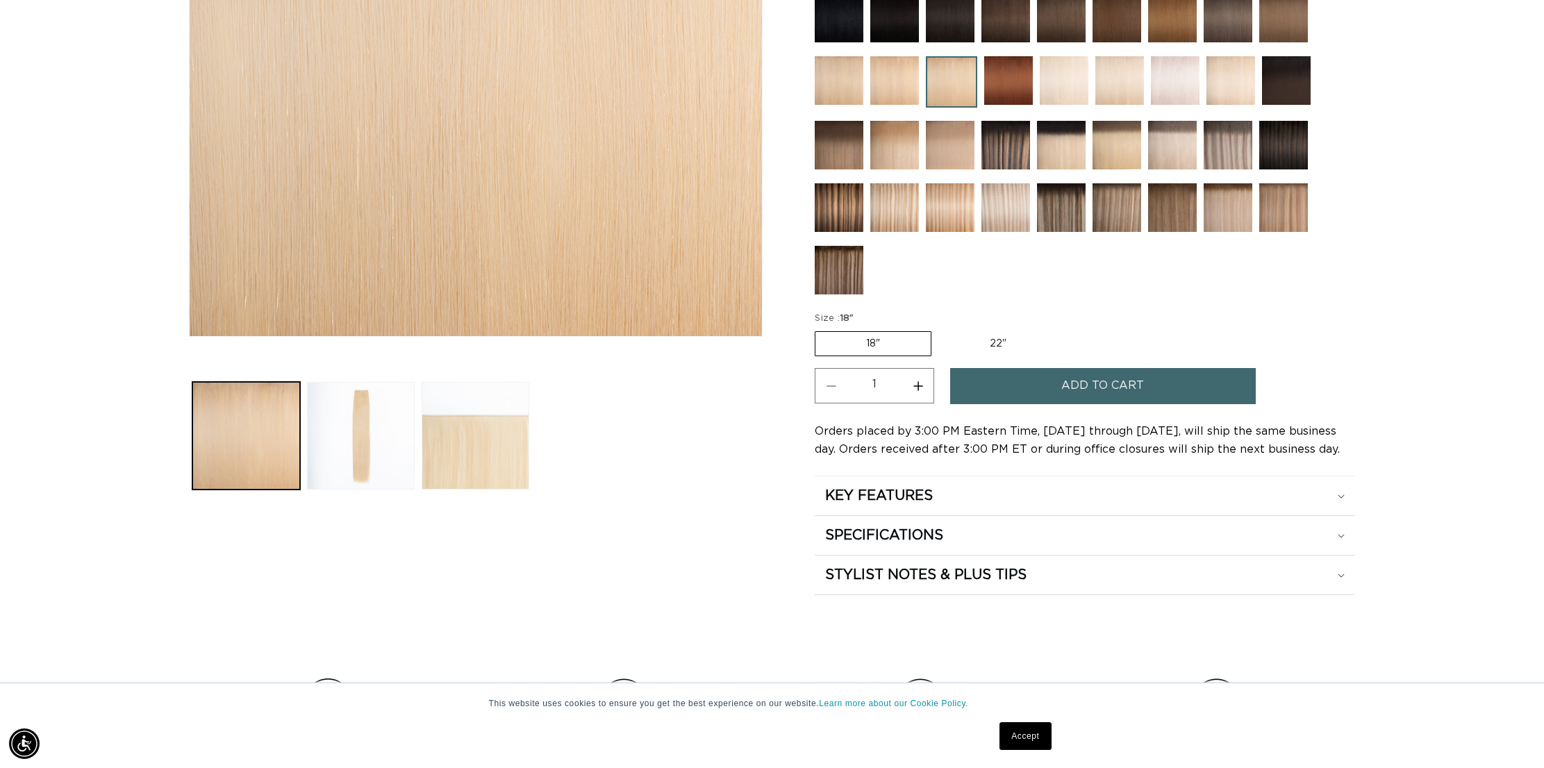
scroll to position [427, 0]
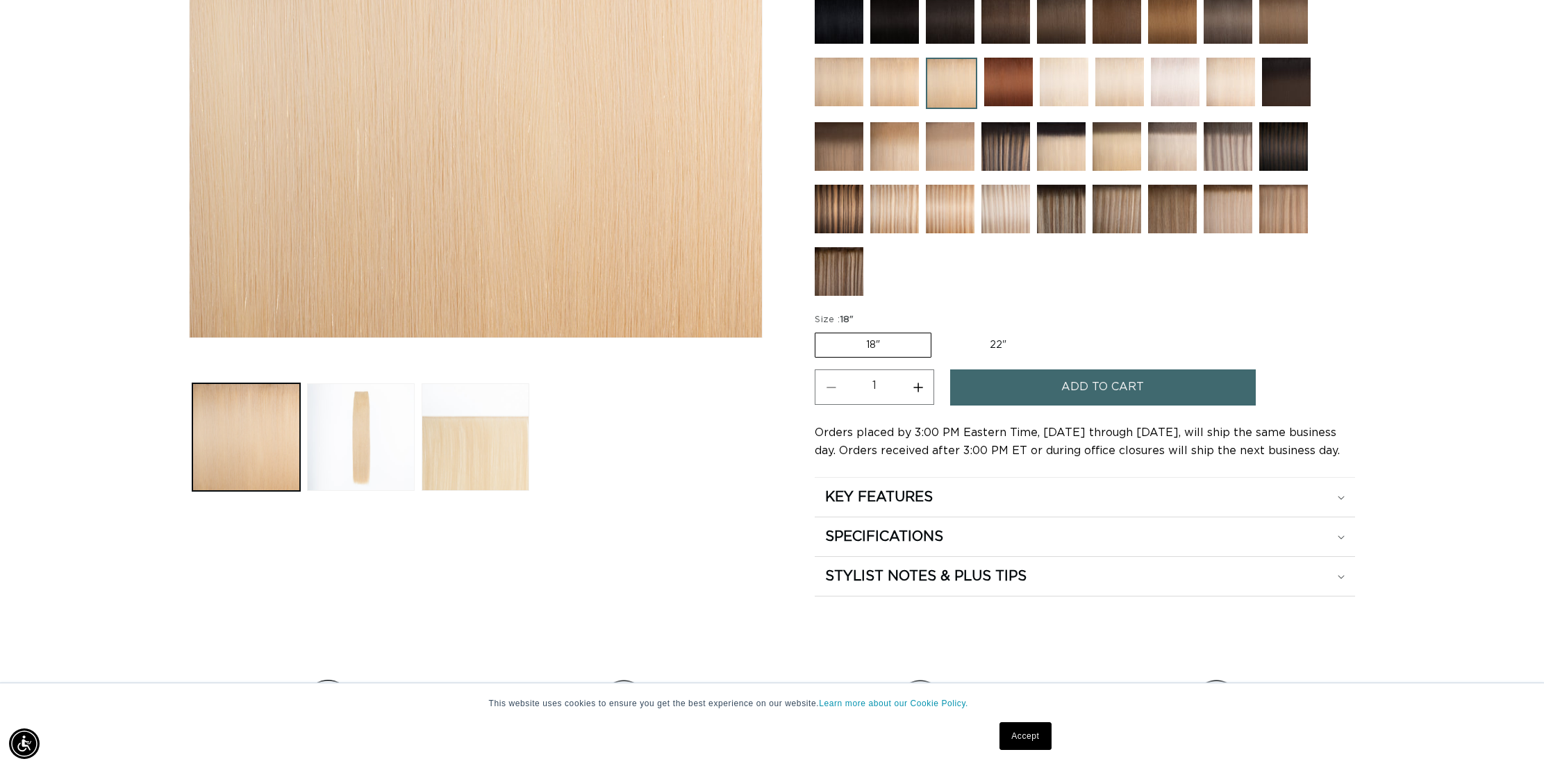
click at [877, 217] on img at bounding box center [895, 209] width 49 height 49
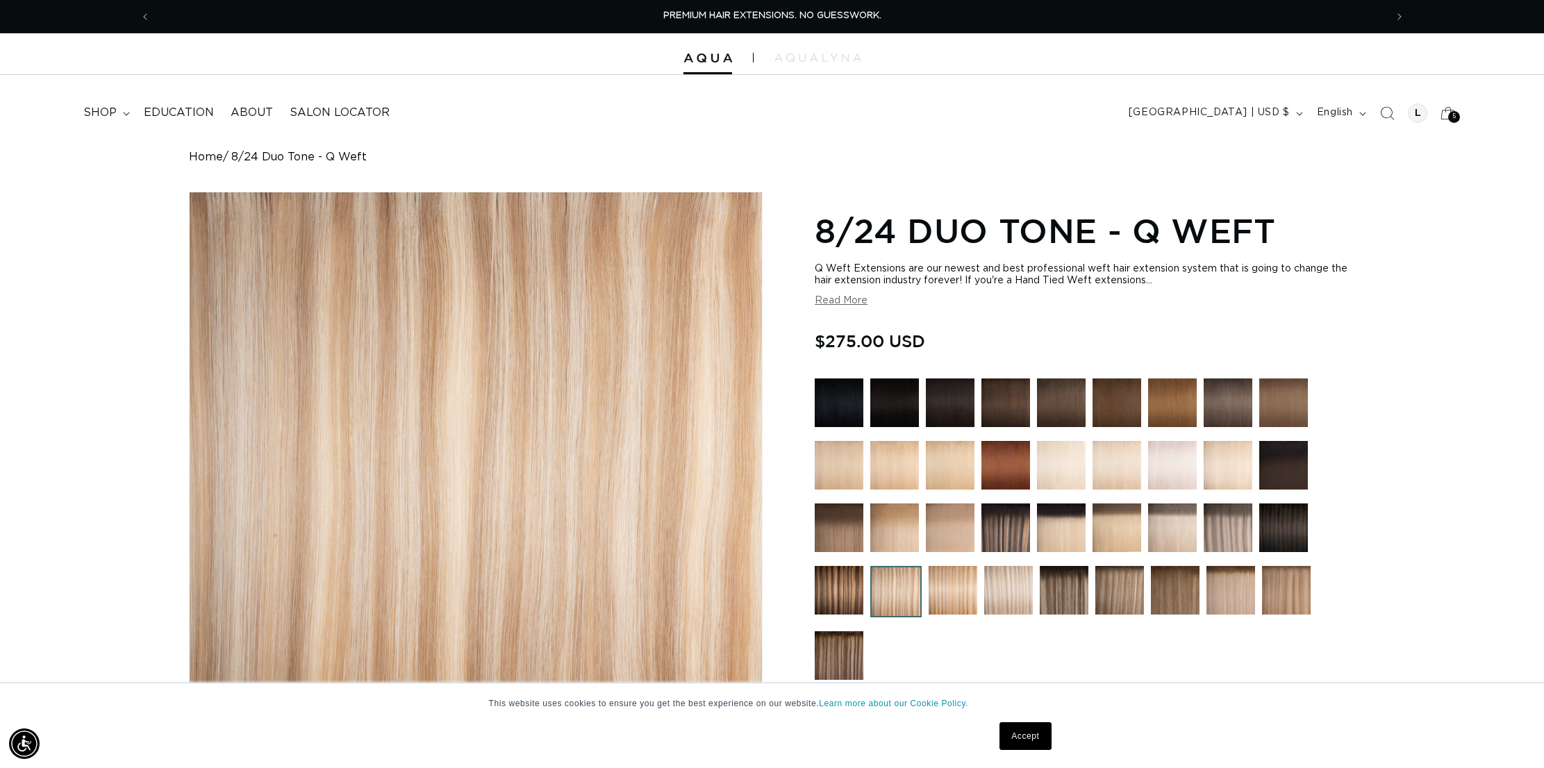
click at [1237, 527] on img at bounding box center [1228, 528] width 49 height 49
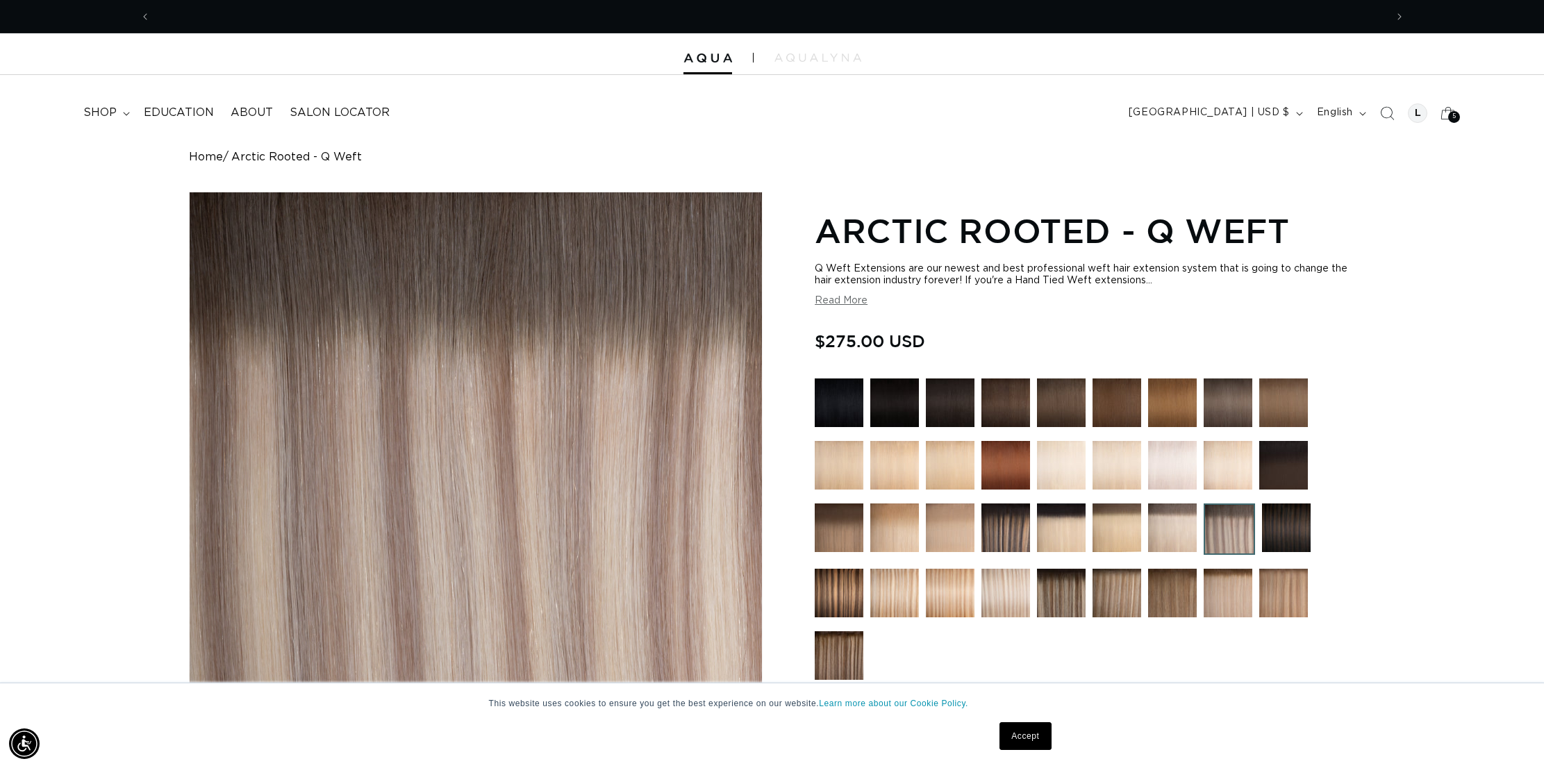
scroll to position [0, 2471]
click at [1185, 528] on img at bounding box center [1172, 528] width 49 height 49
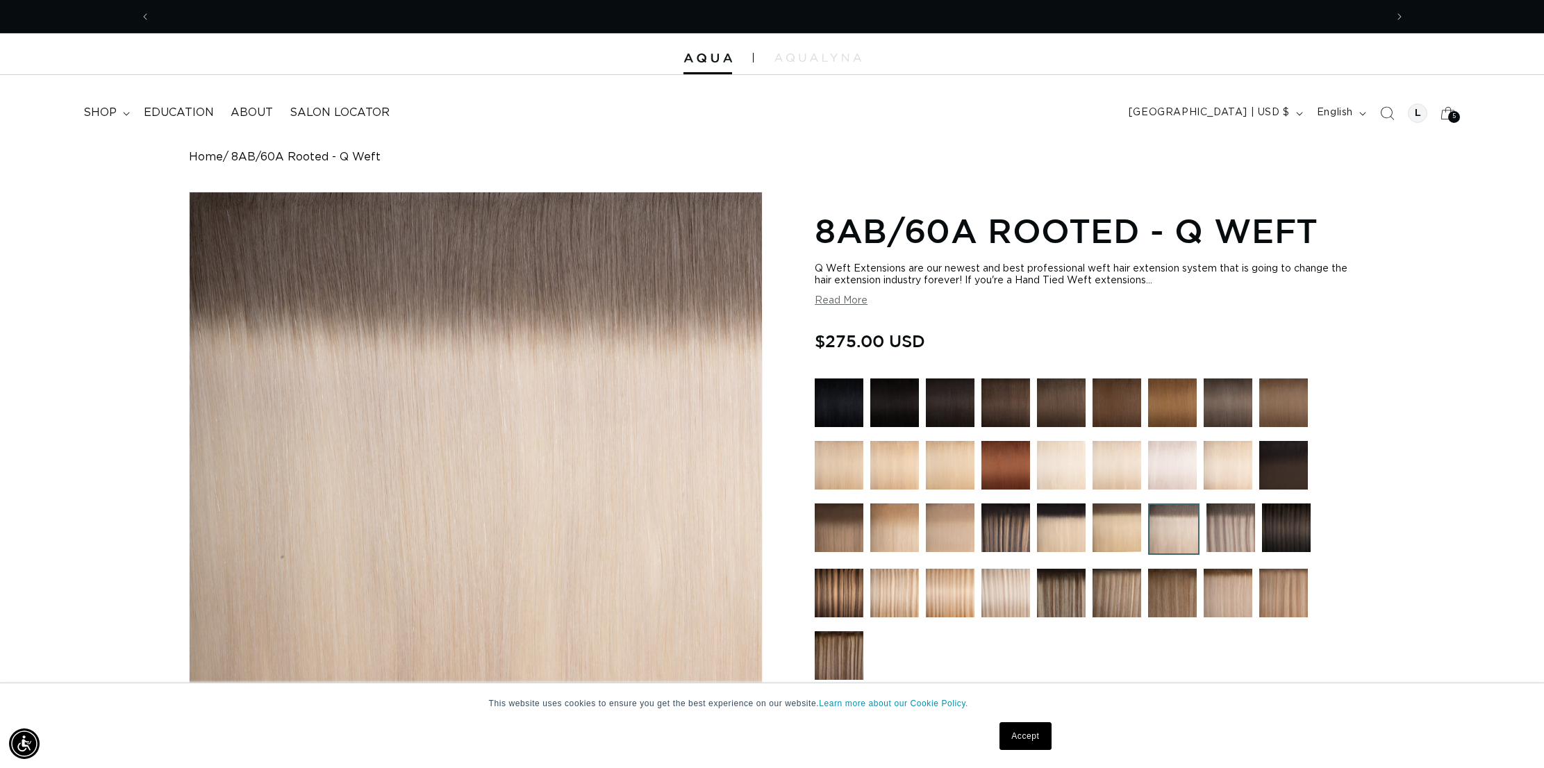
scroll to position [0, 2471]
click at [1241, 531] on img at bounding box center [1231, 528] width 49 height 49
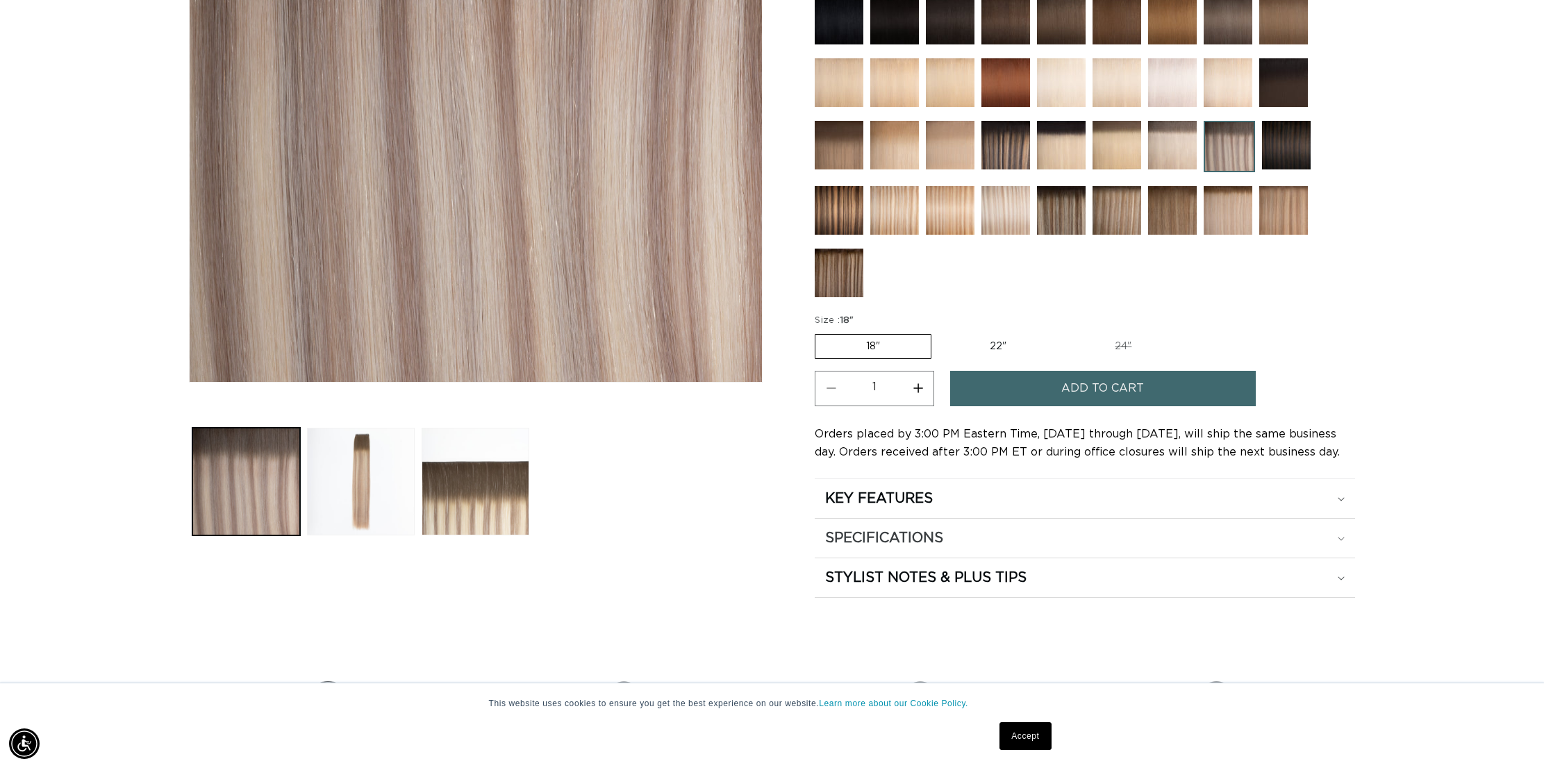
scroll to position [0, 2471]
click at [369, 470] on button "Load image 2 in gallery view" at bounding box center [361, 482] width 108 height 108
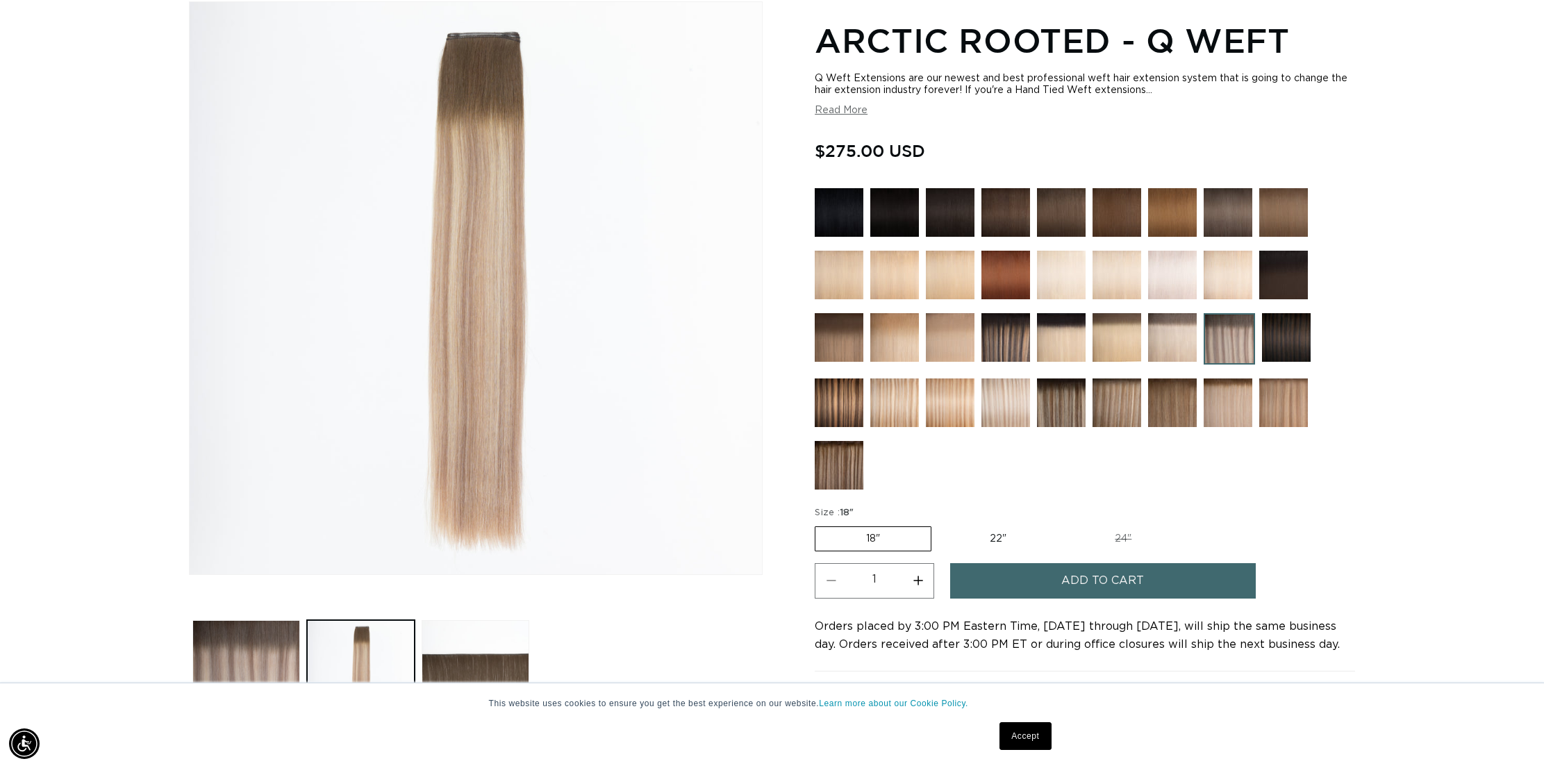
scroll to position [190, 1]
click at [838, 229] on img at bounding box center [839, 212] width 49 height 49
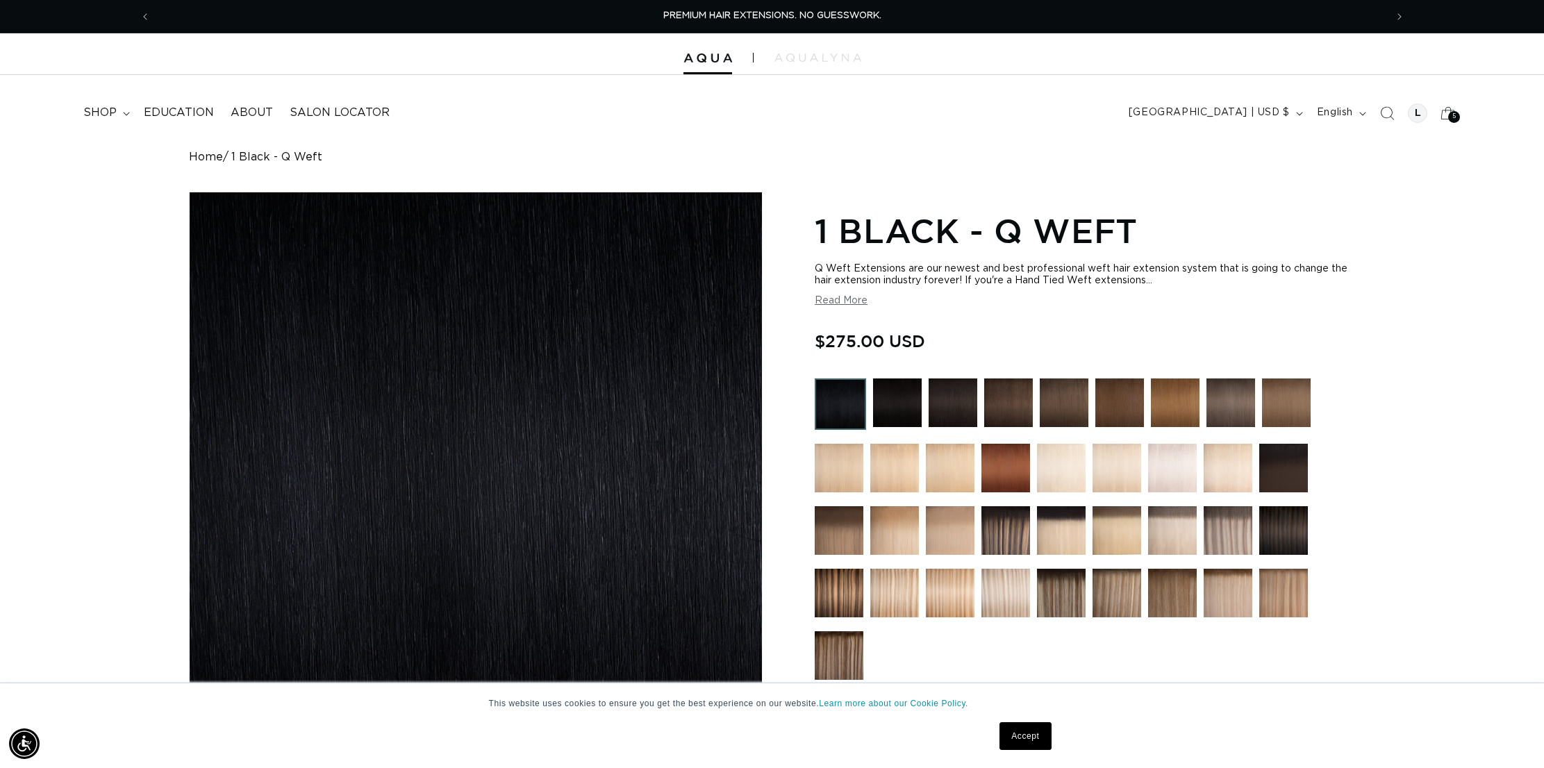
scroll to position [0, 1]
click at [908, 405] on img at bounding box center [897, 403] width 49 height 49
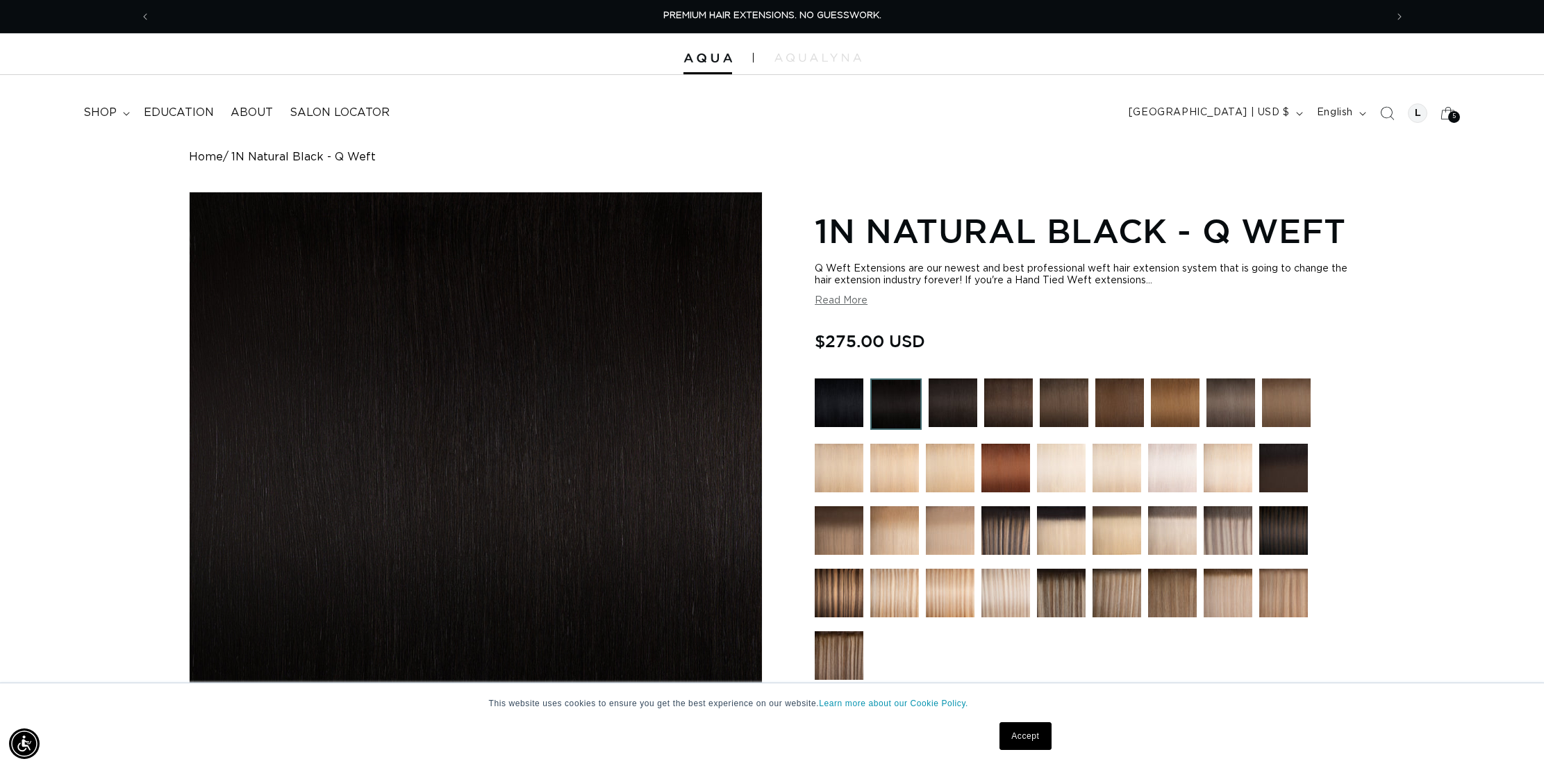
click at [952, 408] on img at bounding box center [953, 403] width 49 height 49
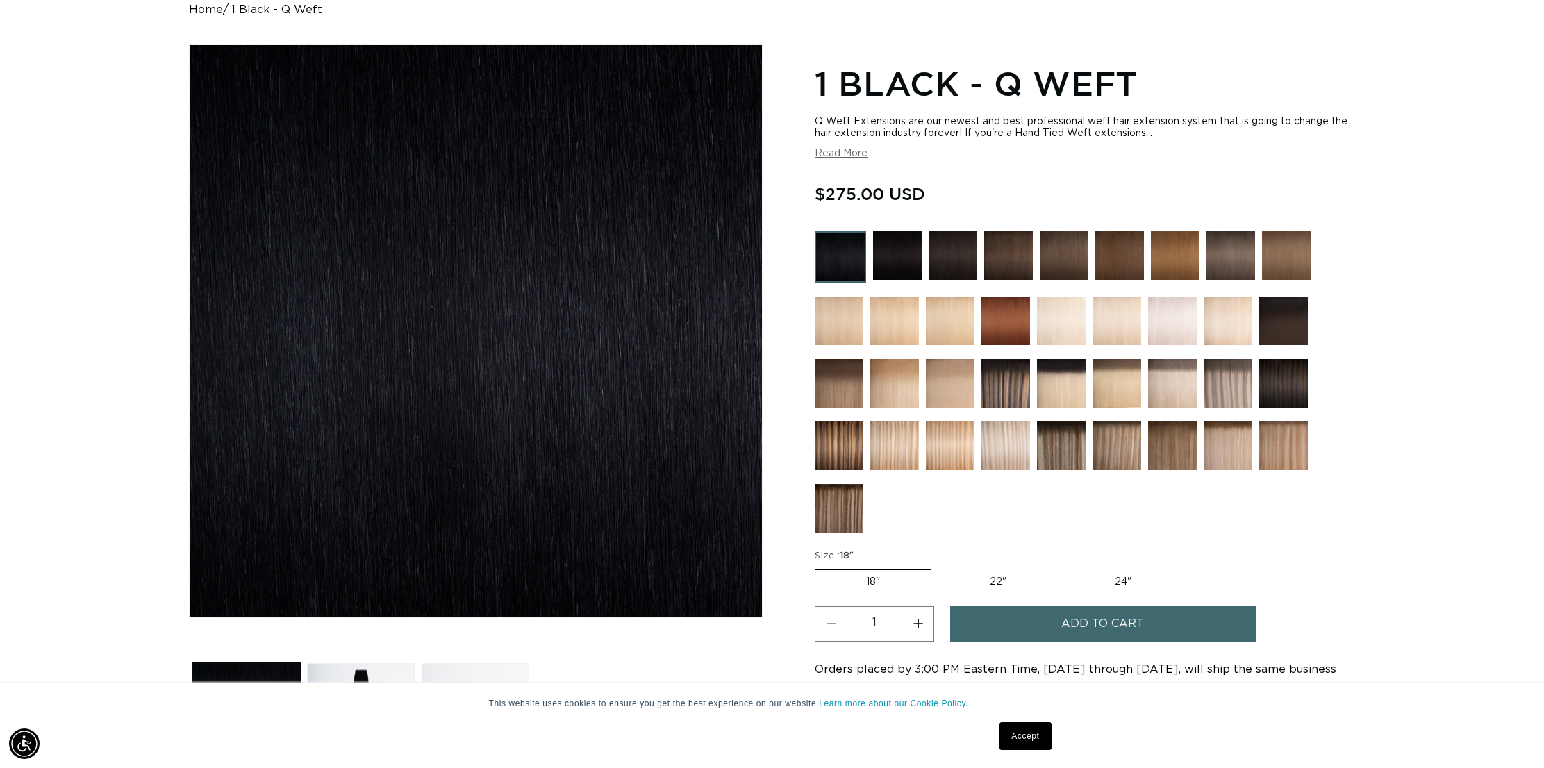
scroll to position [0, 2471]
click at [1174, 327] on img at bounding box center [1172, 321] width 49 height 49
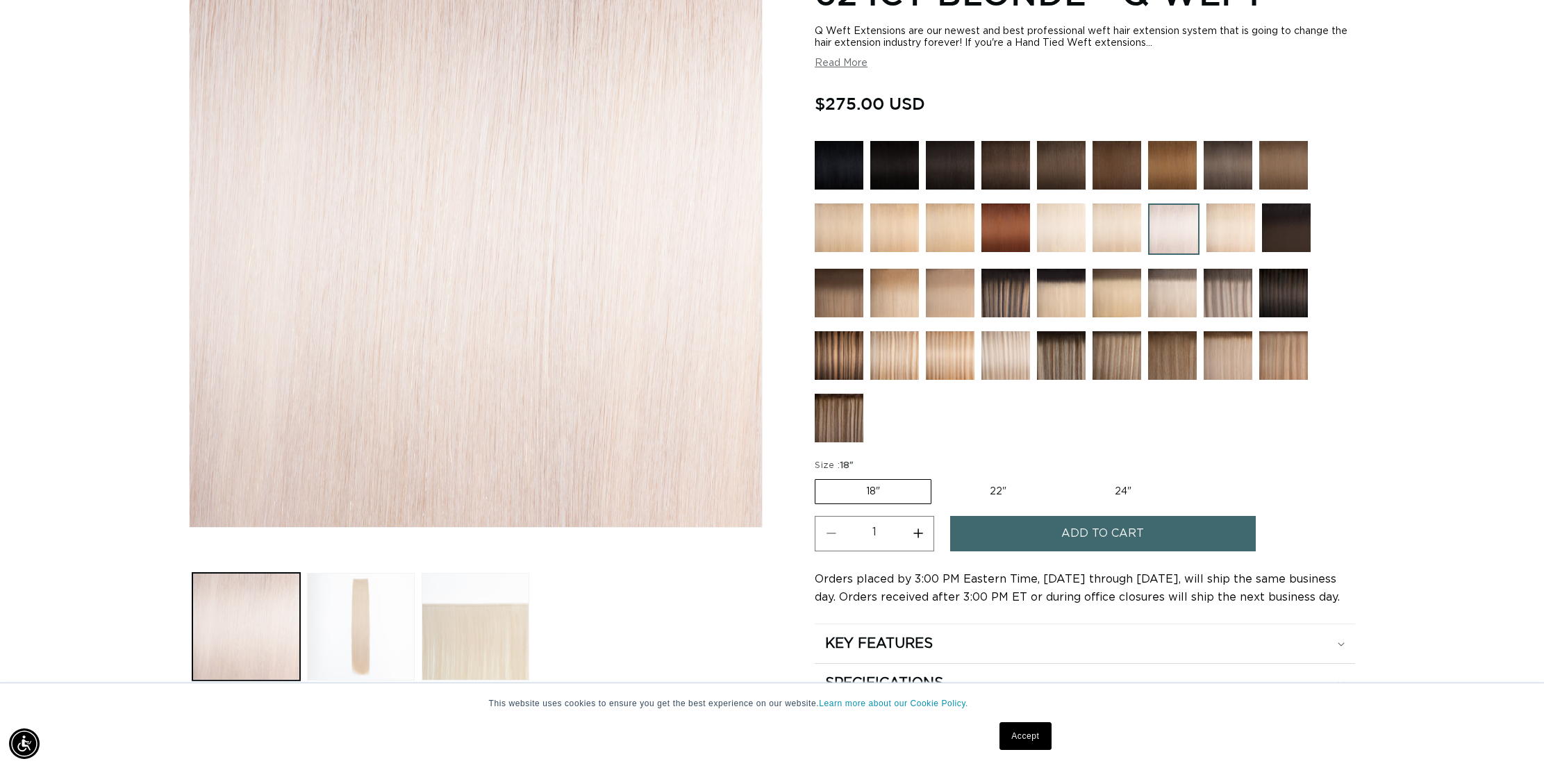
scroll to position [0, 2471]
click at [1057, 229] on img at bounding box center [1061, 228] width 49 height 49
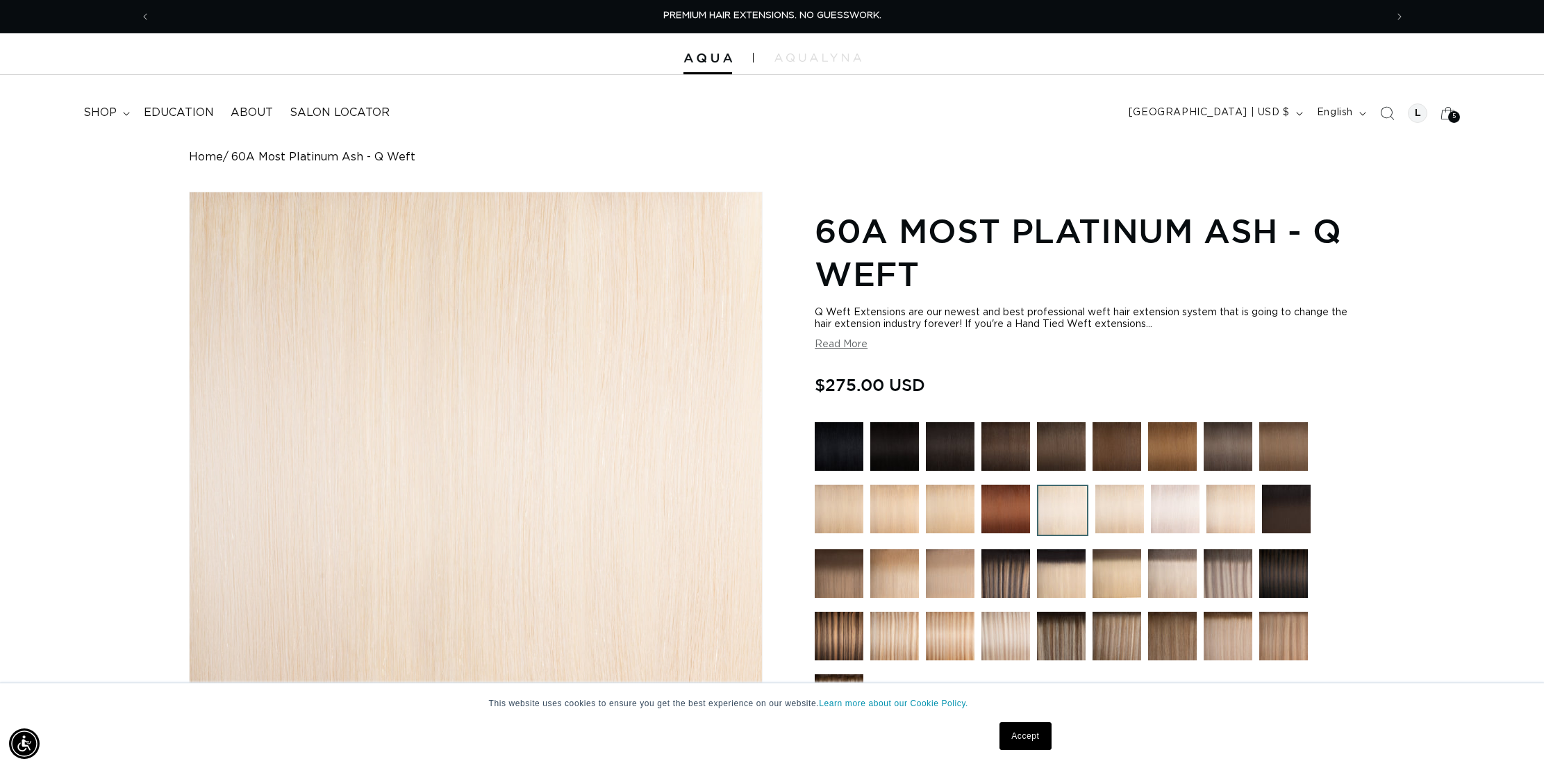
click at [1187, 519] on img at bounding box center [1175, 509] width 49 height 49
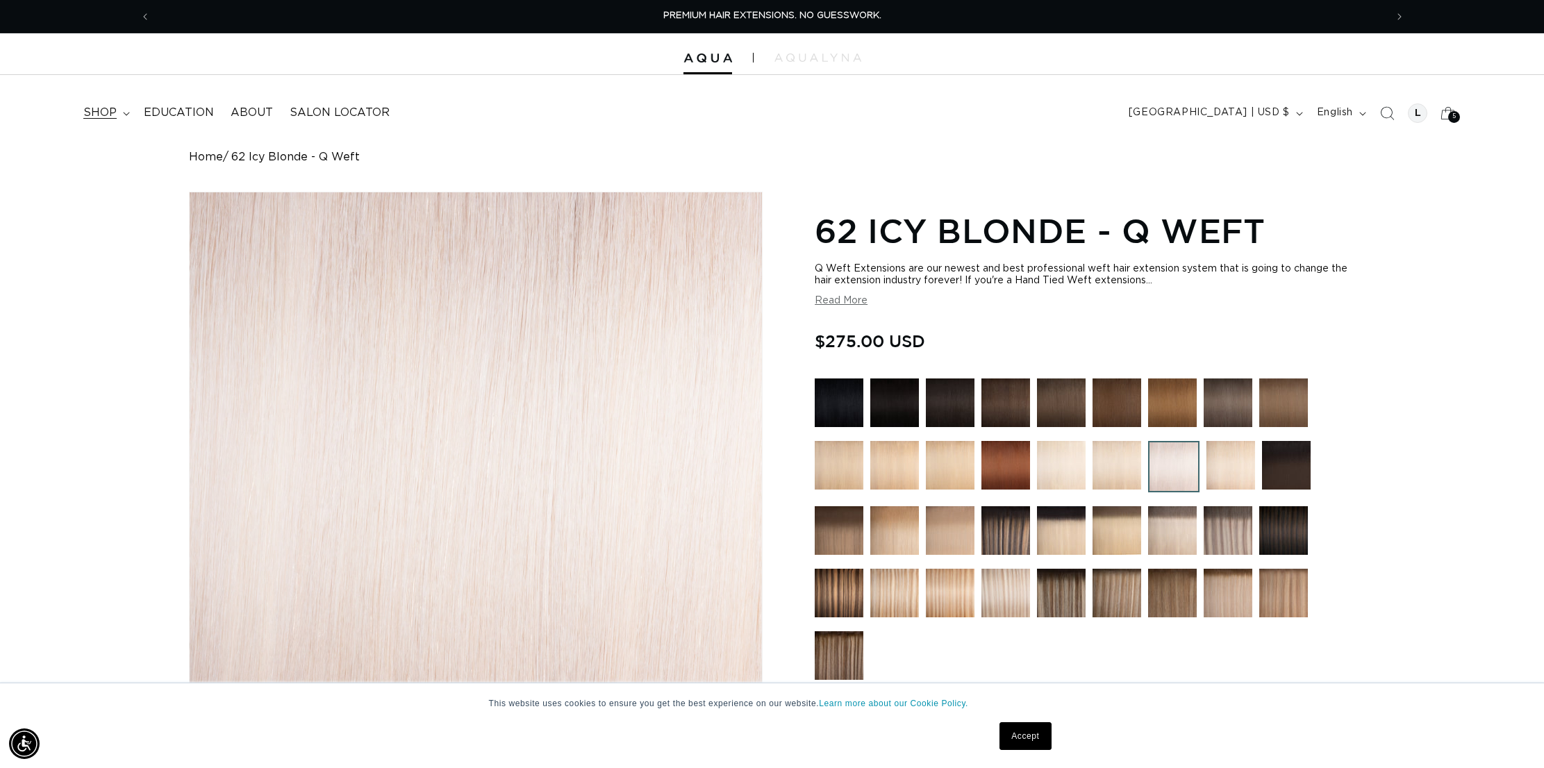
click at [117, 108] on summary "shop" at bounding box center [105, 112] width 60 height 31
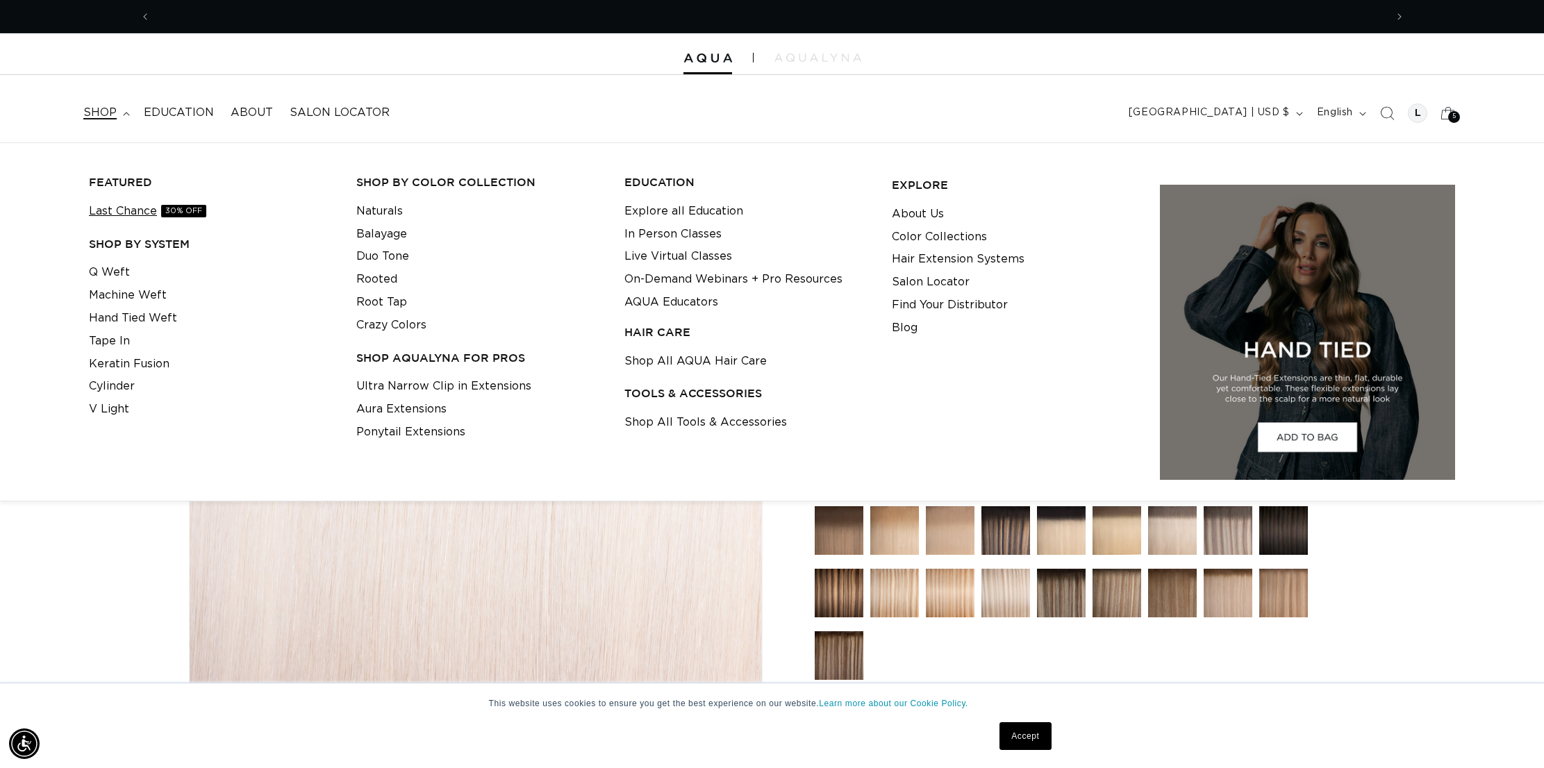
scroll to position [0, 2471]
click at [162, 203] on link "Last Chance 30% OFF" at bounding box center [147, 211] width 117 height 23
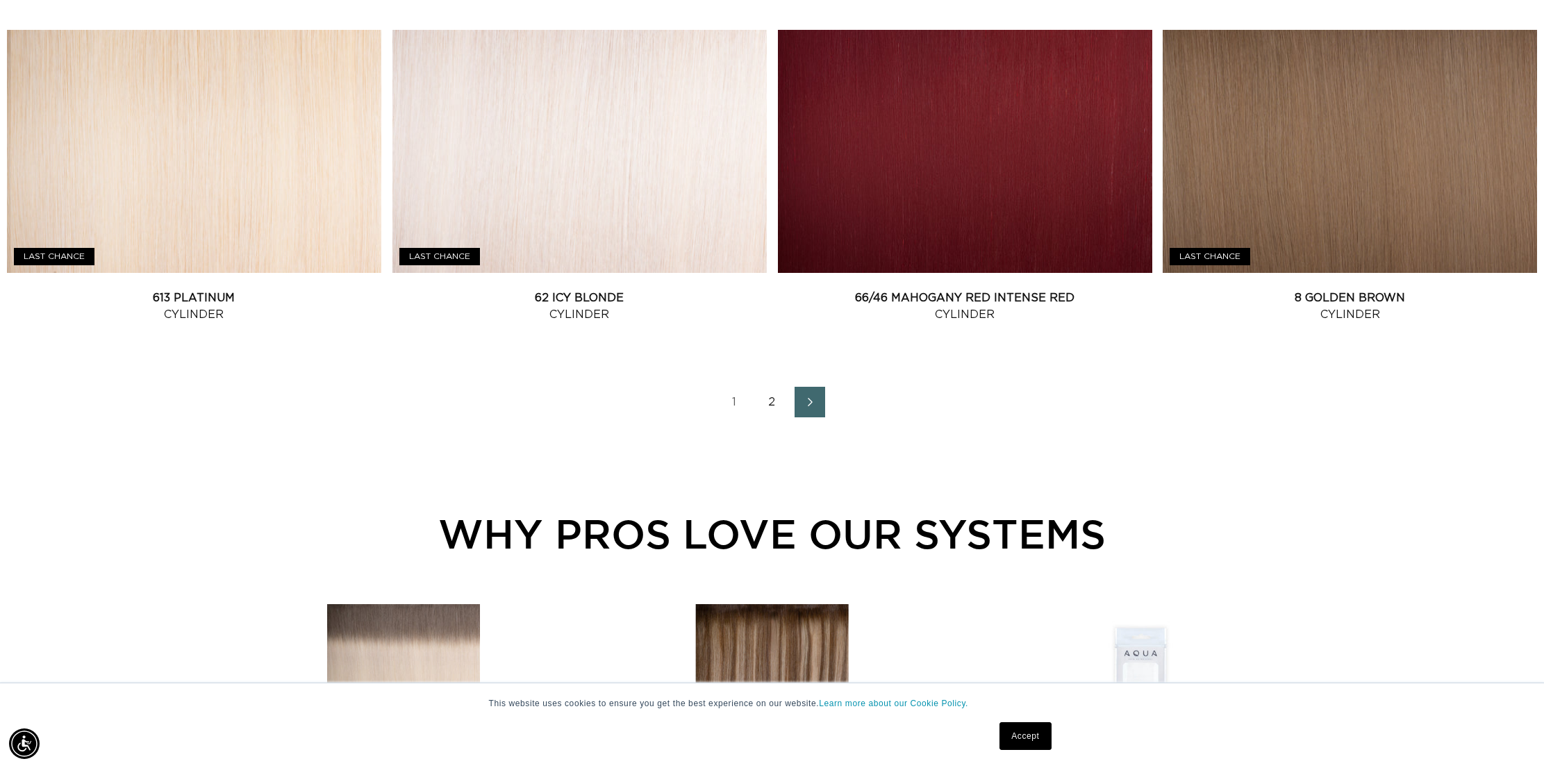
scroll to position [0, 2471]
click at [771, 398] on link "2" at bounding box center [772, 402] width 31 height 31
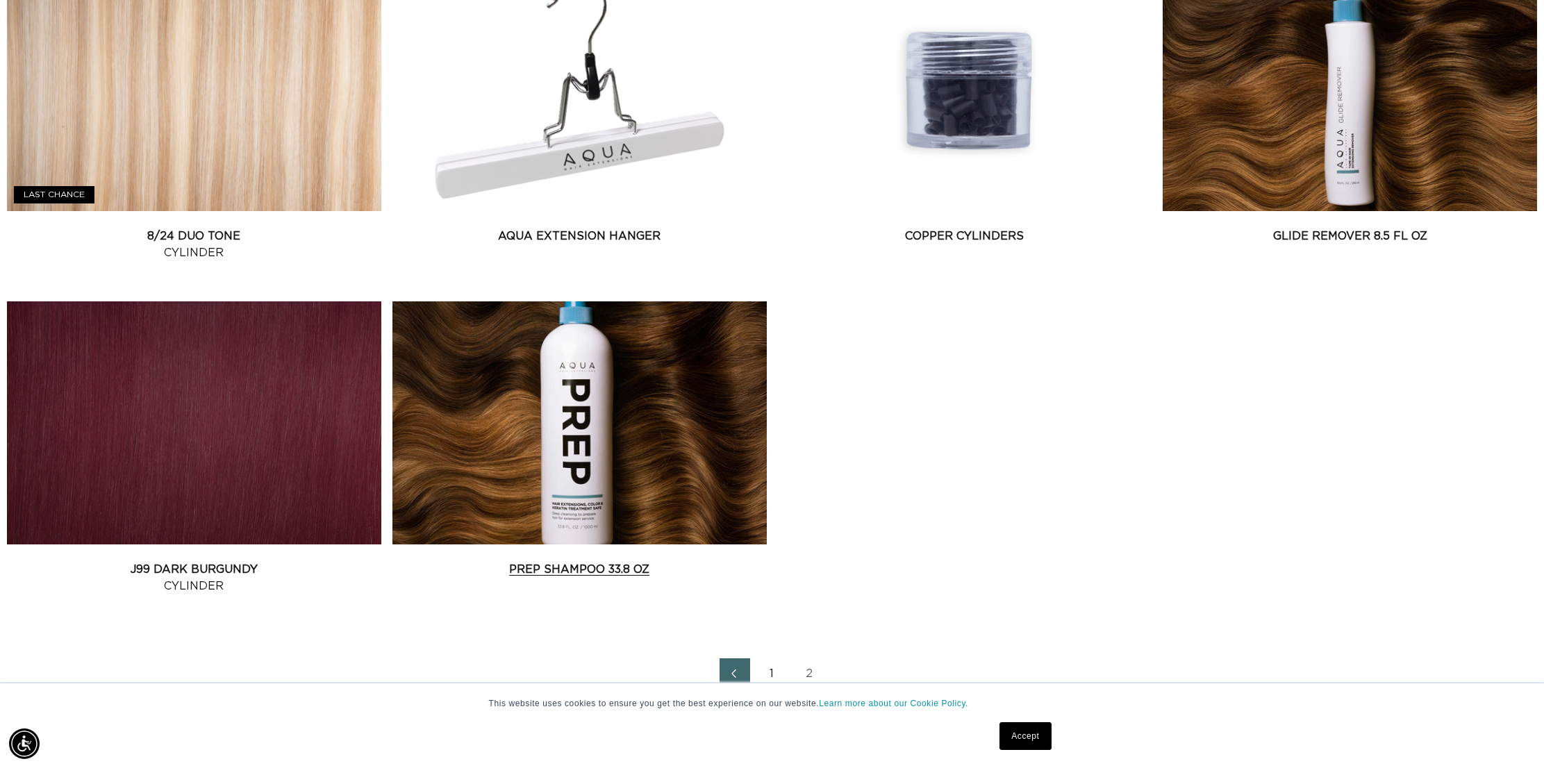
scroll to position [0, 1235]
click at [596, 561] on link "Prep Shampoo 33.8 oz" at bounding box center [580, 569] width 374 height 17
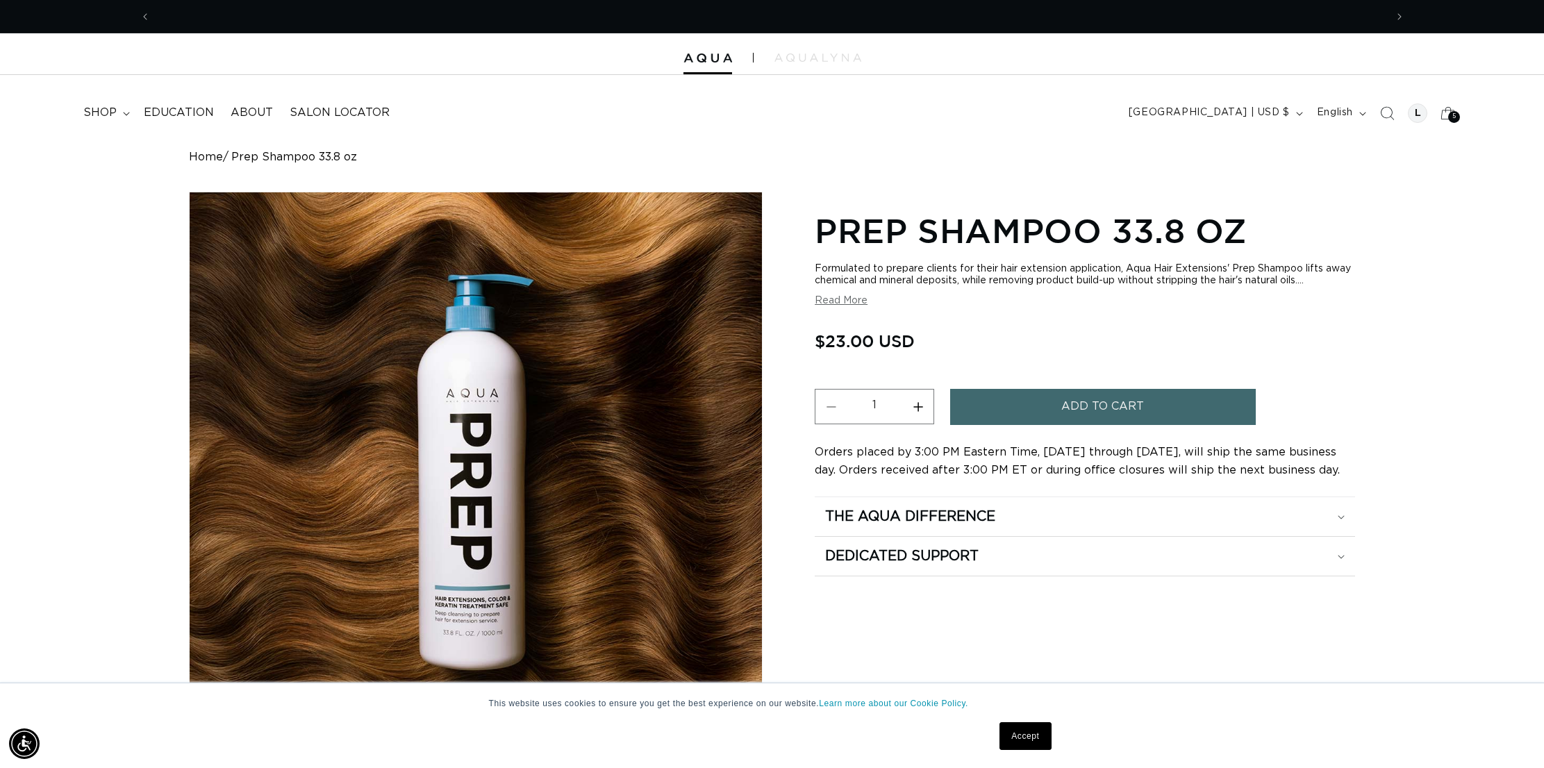
scroll to position [0, 1235]
